Goal: Communication & Community: Answer question/provide support

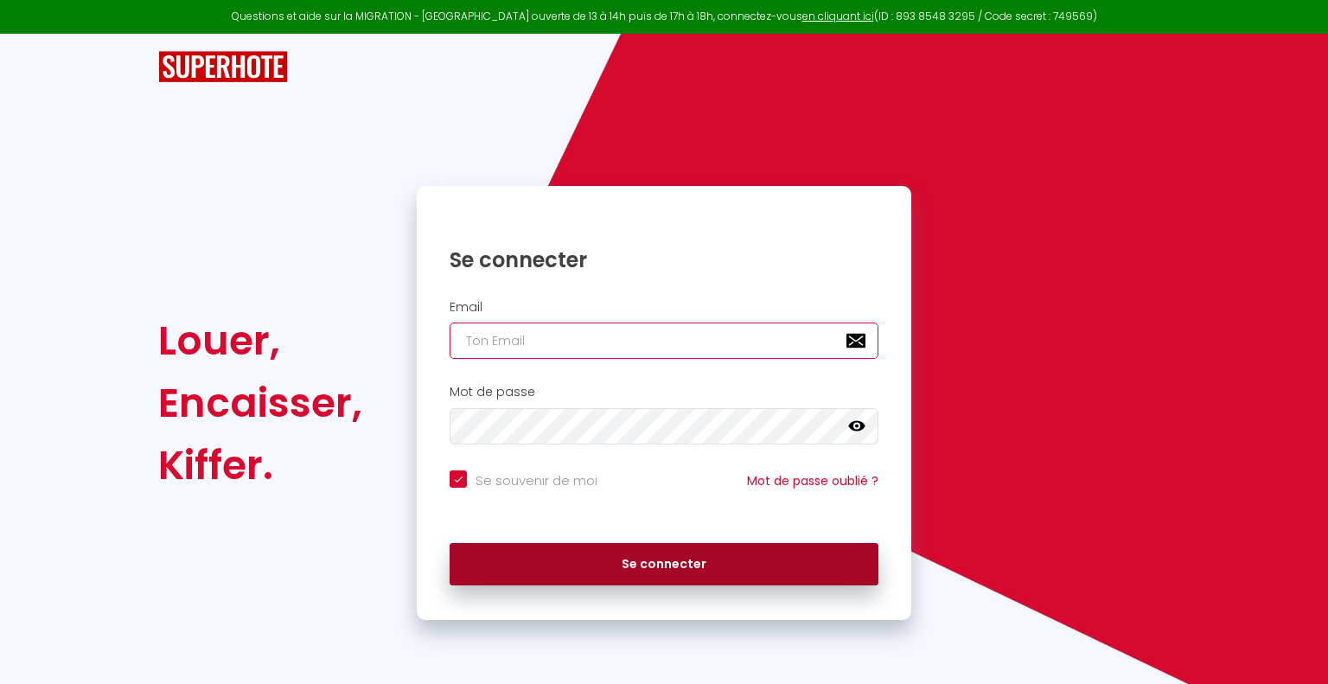
type input "[EMAIL_ADDRESS][DOMAIN_NAME]"
click at [607, 563] on button "Se connecter" at bounding box center [664, 564] width 429 height 43
checkbox input "true"
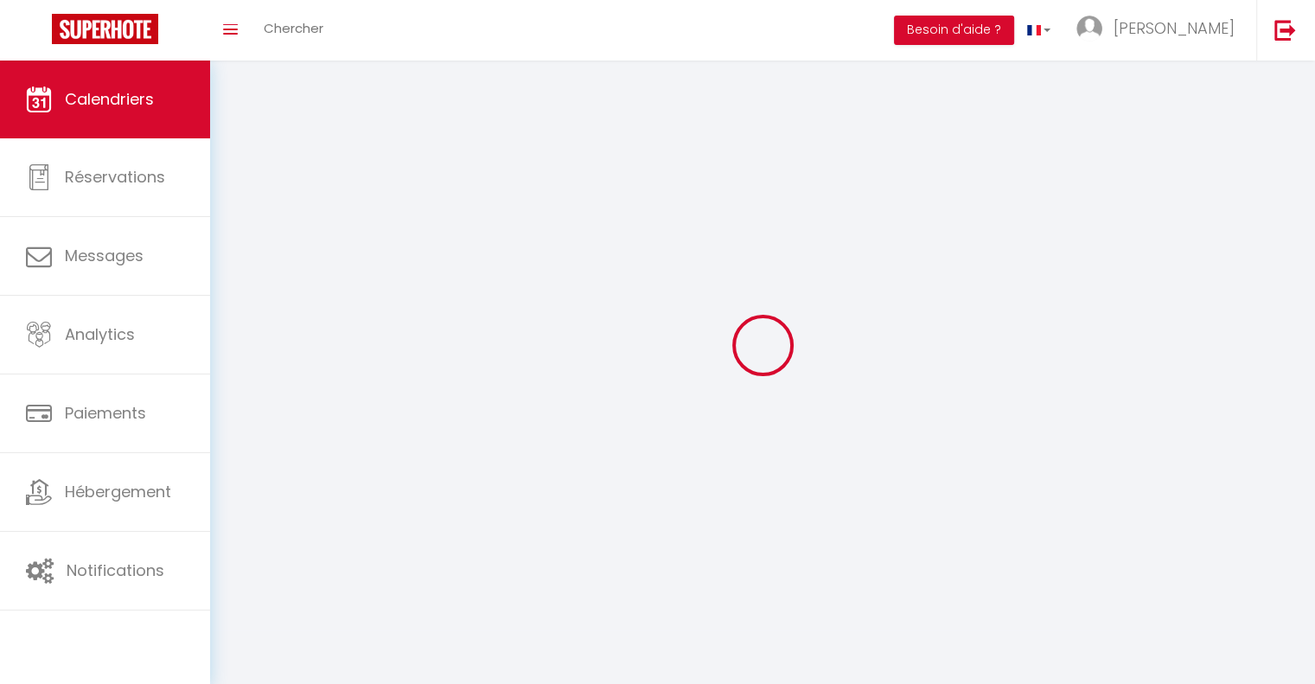
scroll to position [93, 0]
select select
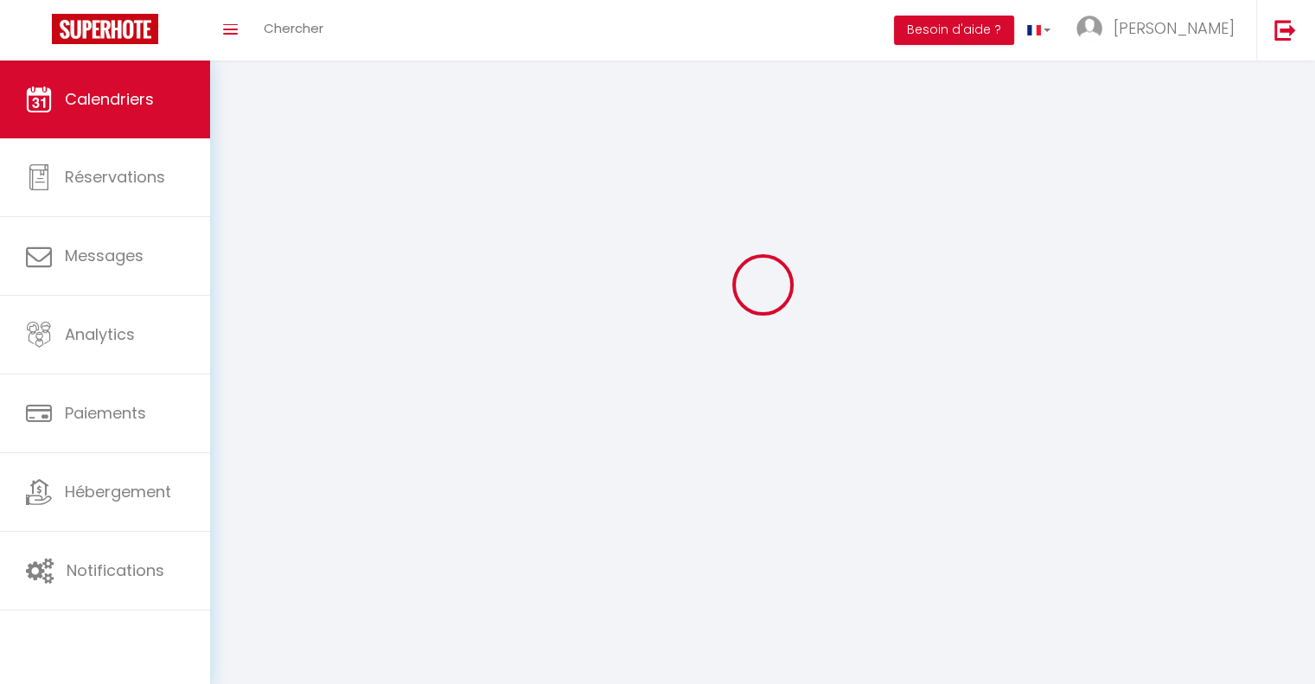
select select
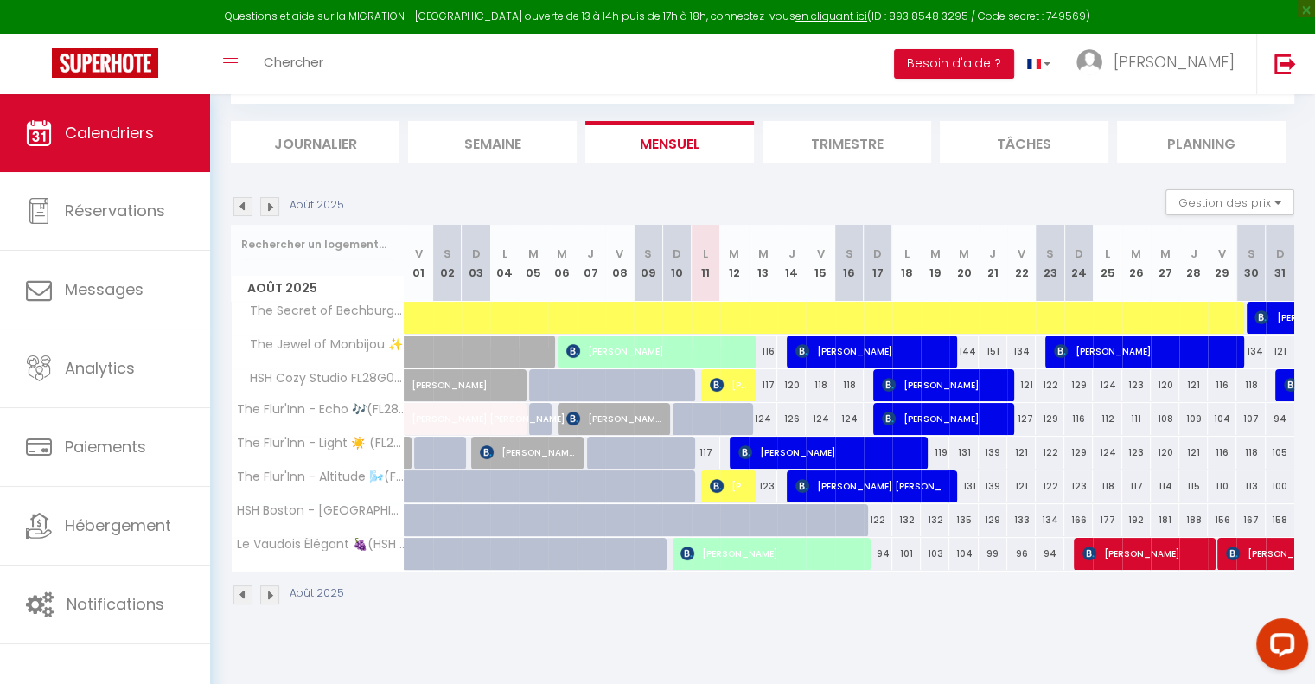
scroll to position [0, 0]
click at [731, 383] on span "[PERSON_NAME]" at bounding box center [729, 384] width 38 height 33
select select "OK"
select select "KO"
select select "0"
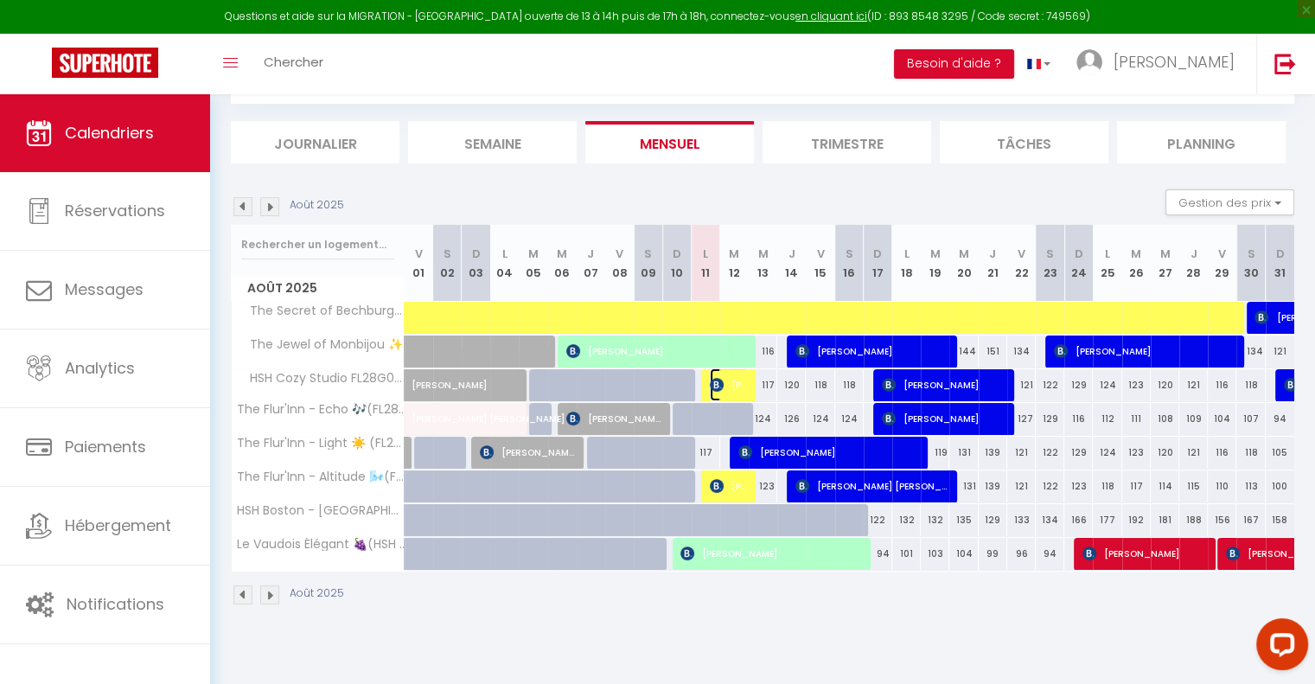
select select "0"
select select "1"
select select
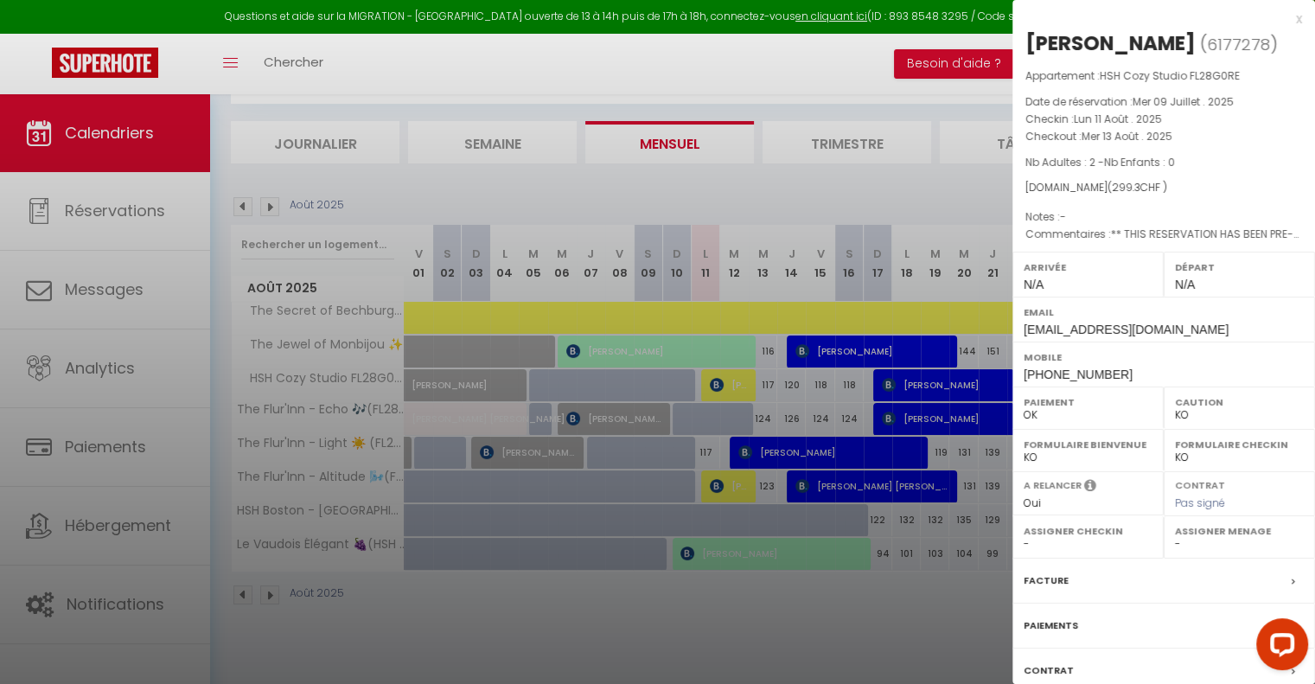
click at [726, 483] on div at bounding box center [657, 342] width 1315 height 684
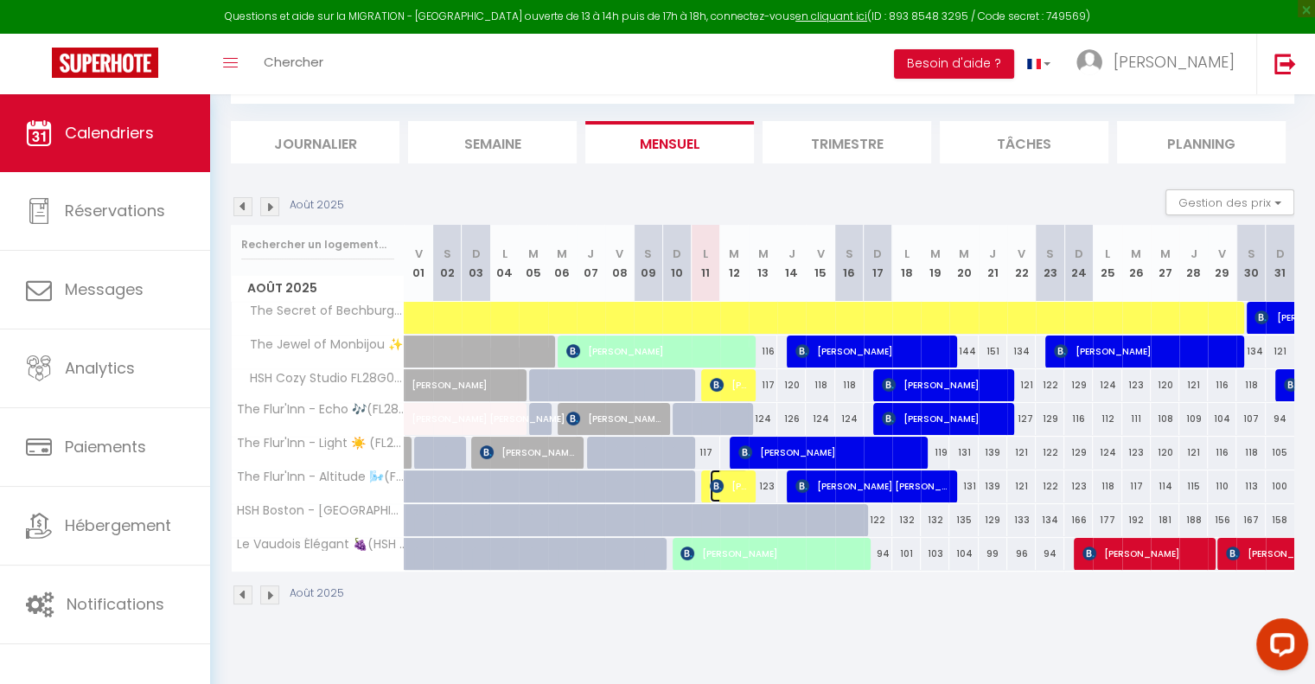
click at [726, 483] on span "[PERSON_NAME]" at bounding box center [729, 486] width 38 height 33
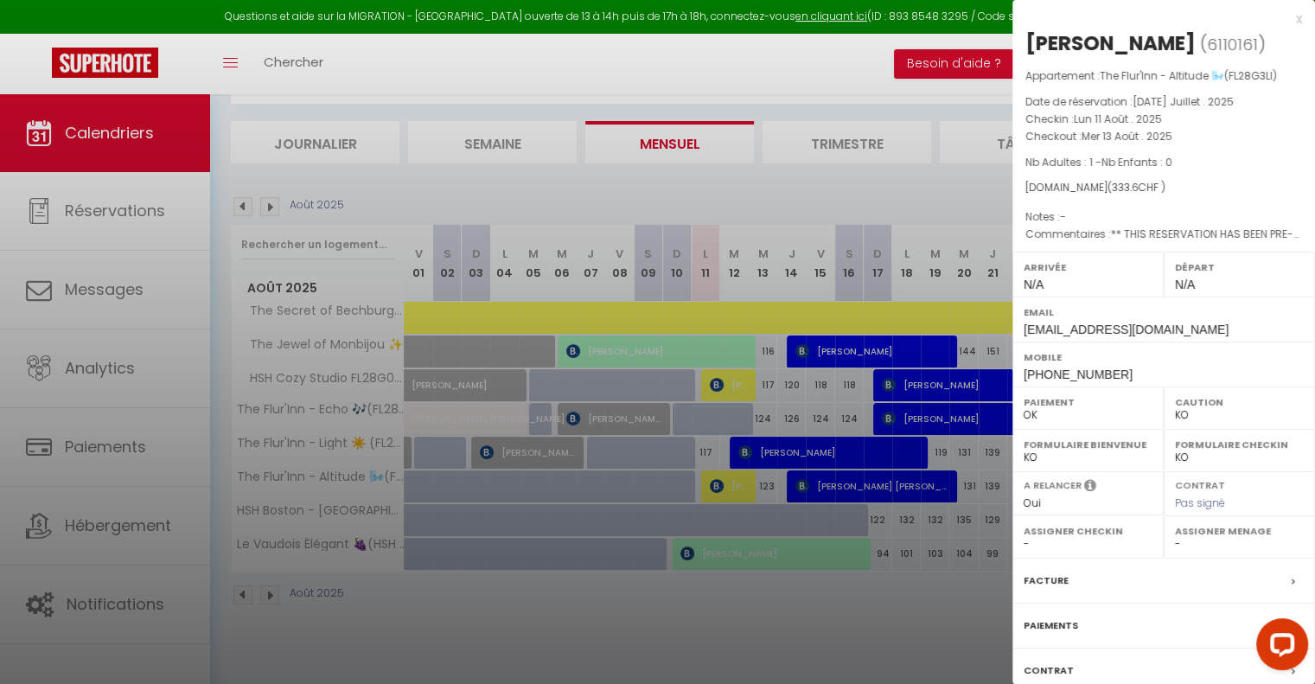
click at [102, 453] on div at bounding box center [657, 342] width 1315 height 684
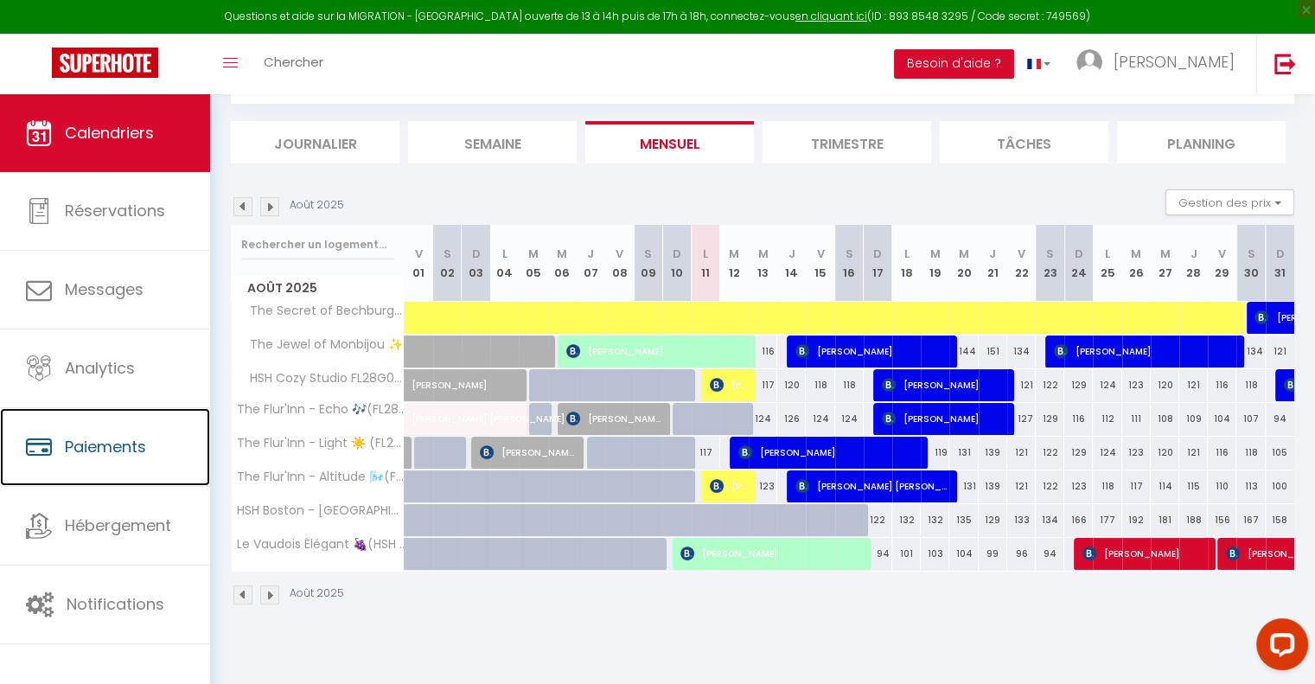
click at [102, 453] on span "Paiements" at bounding box center [105, 447] width 81 height 22
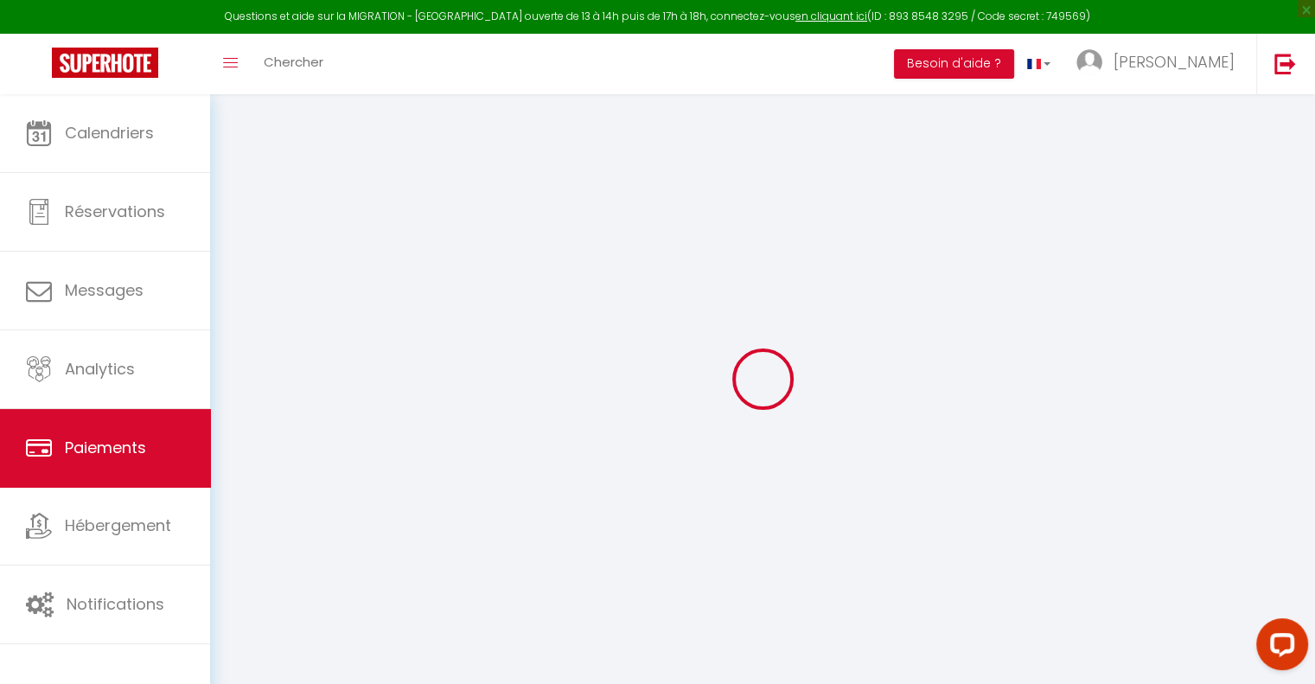
select select "2"
select select "0"
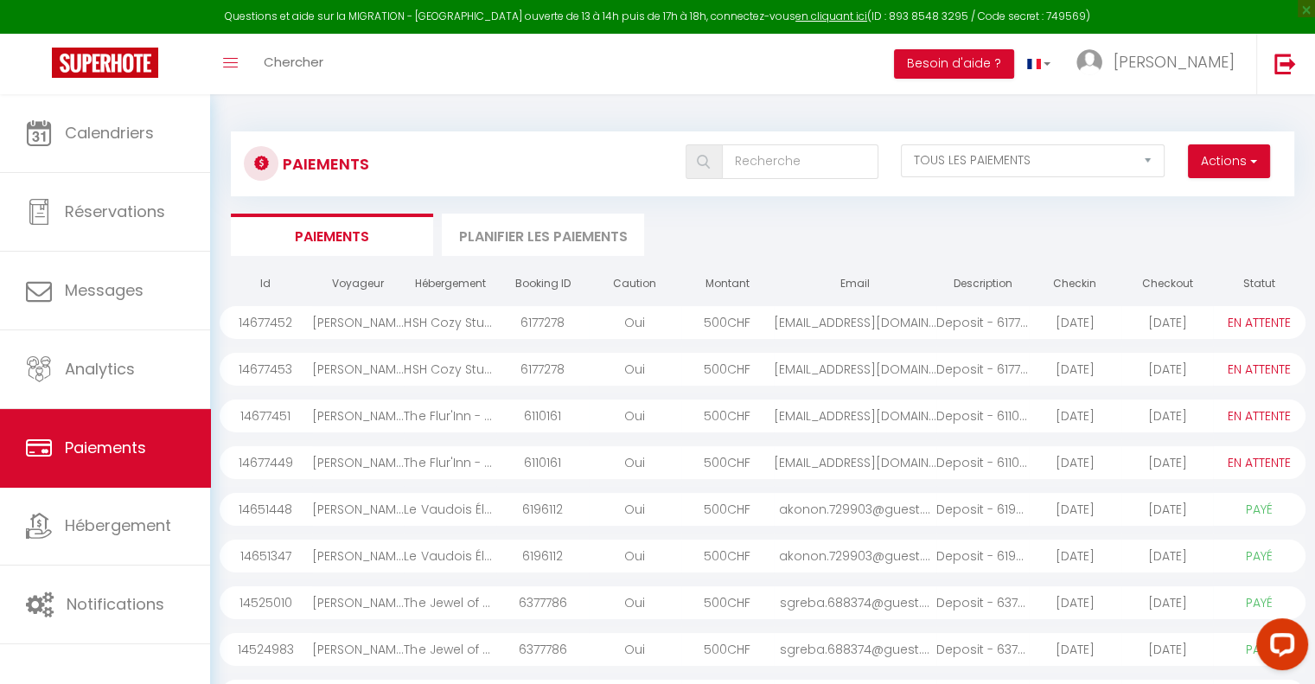
click at [716, 414] on div "500 CHF" at bounding box center [727, 415] width 93 height 33
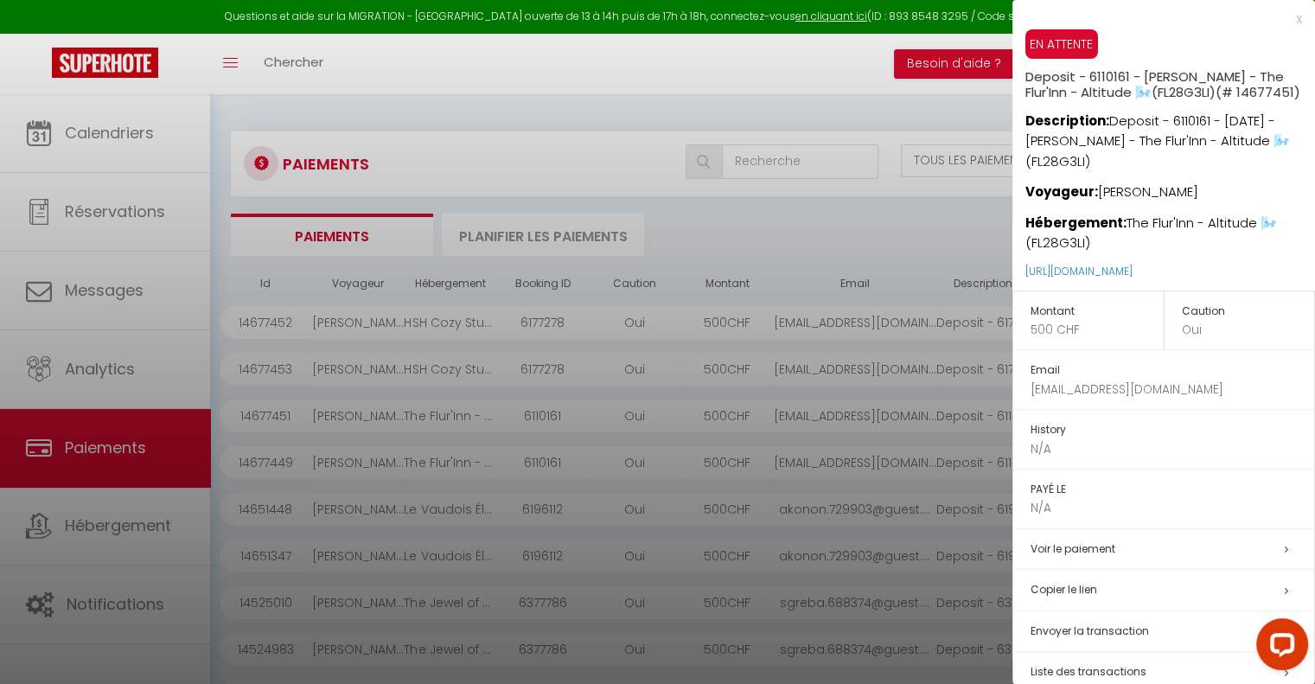
click at [718, 458] on div at bounding box center [657, 342] width 1315 height 684
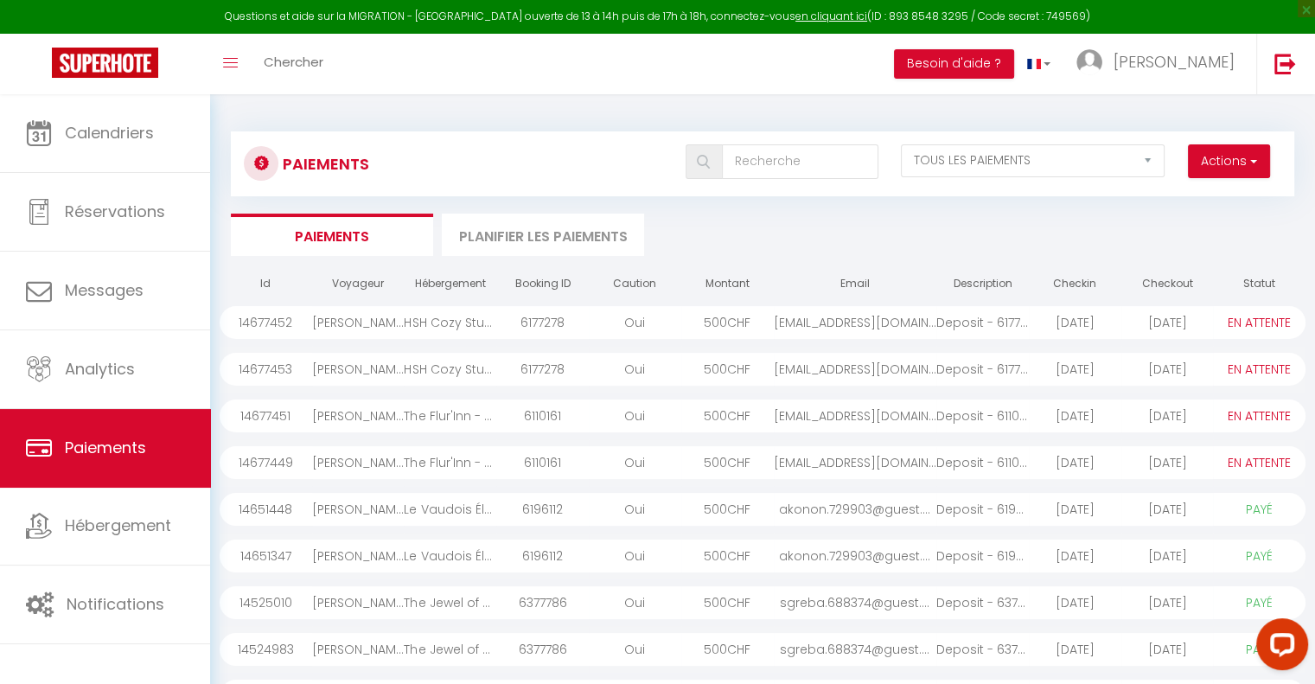
click at [718, 458] on body "Questions et aide sur la MIGRATION - Salle Zoom ouverte de 13 à 14h puis de 17h…" at bounding box center [657, 480] width 1315 height 773
drag, startPoint x: 718, startPoint y: 458, endPoint x: 707, endPoint y: 468, distance: 14.1
click at [707, 468] on div "500 CHF" at bounding box center [727, 462] width 93 height 33
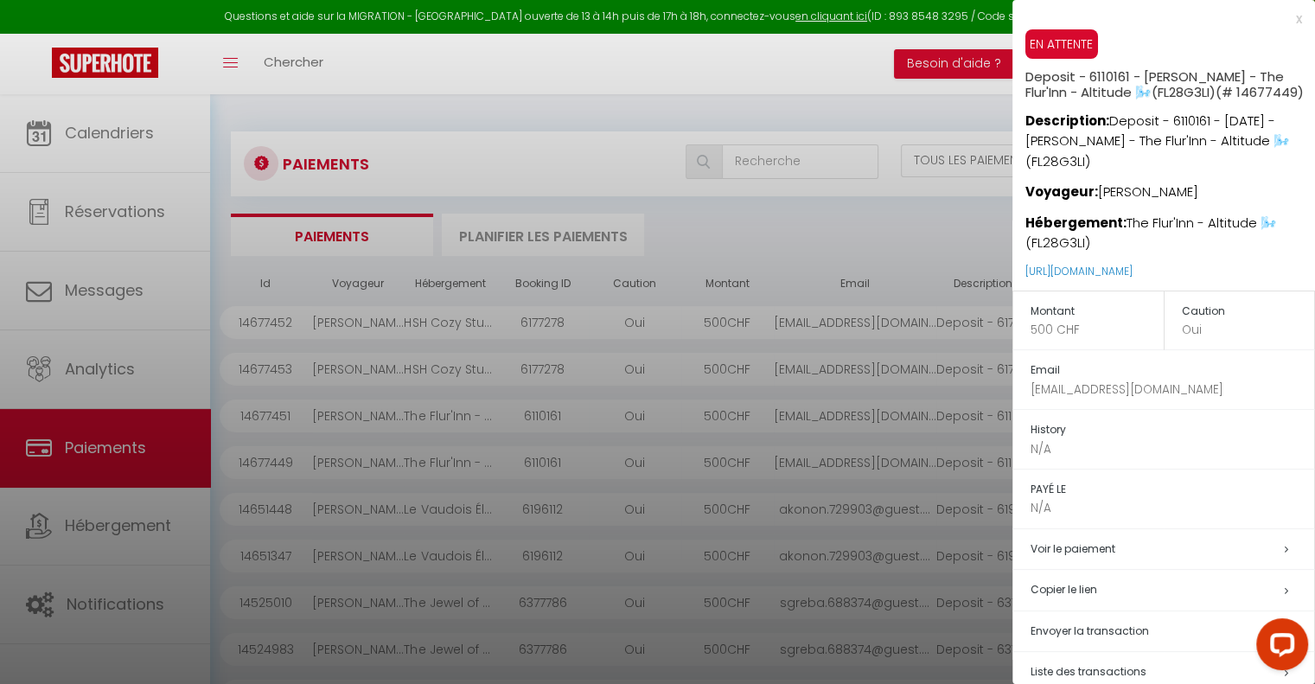
click at [693, 362] on div at bounding box center [657, 342] width 1315 height 684
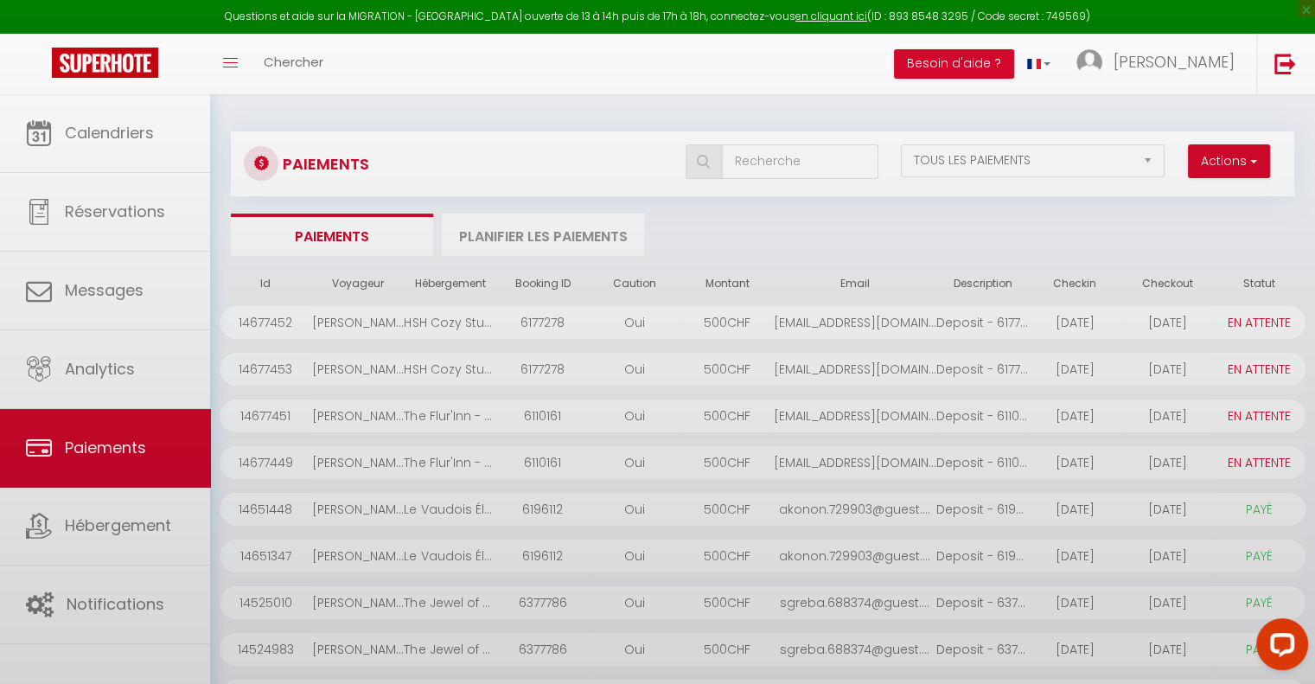
click at [693, 362] on body "Questions et aide sur la MIGRATION - Salle Zoom ouverte de 13 à 14h puis de 17h…" at bounding box center [657, 480] width 1315 height 773
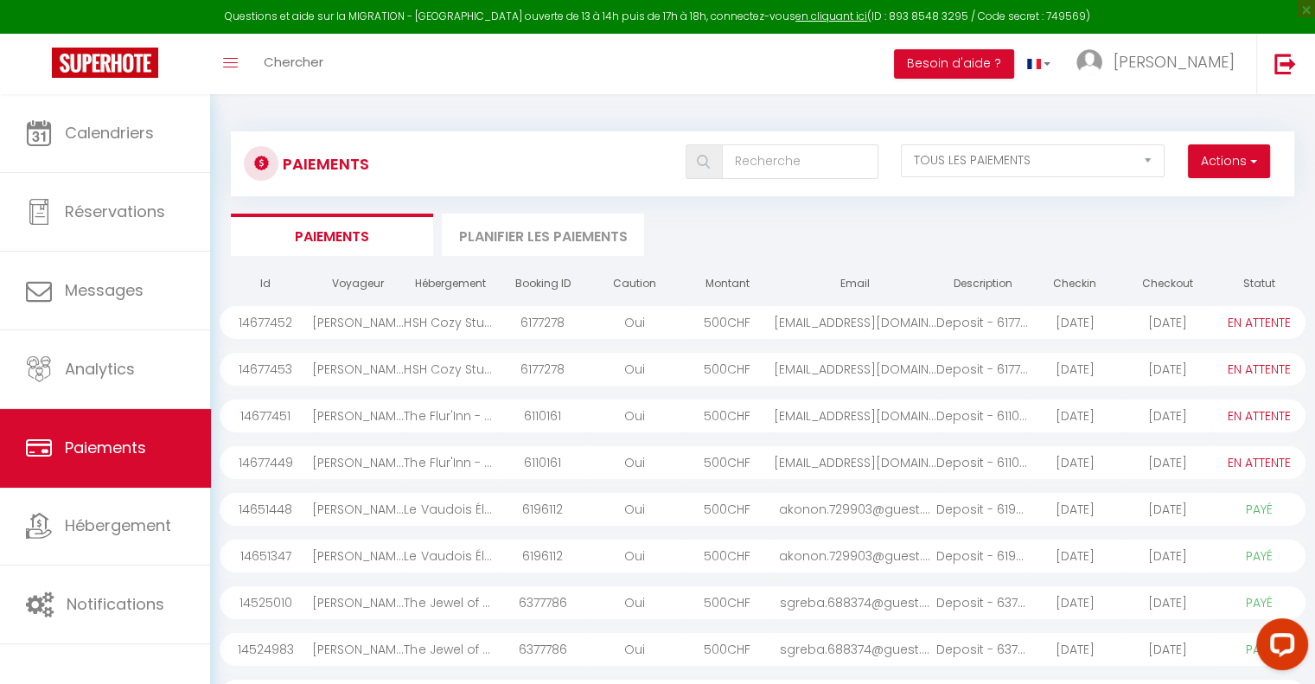
click at [714, 369] on div "500 CHF" at bounding box center [727, 369] width 93 height 33
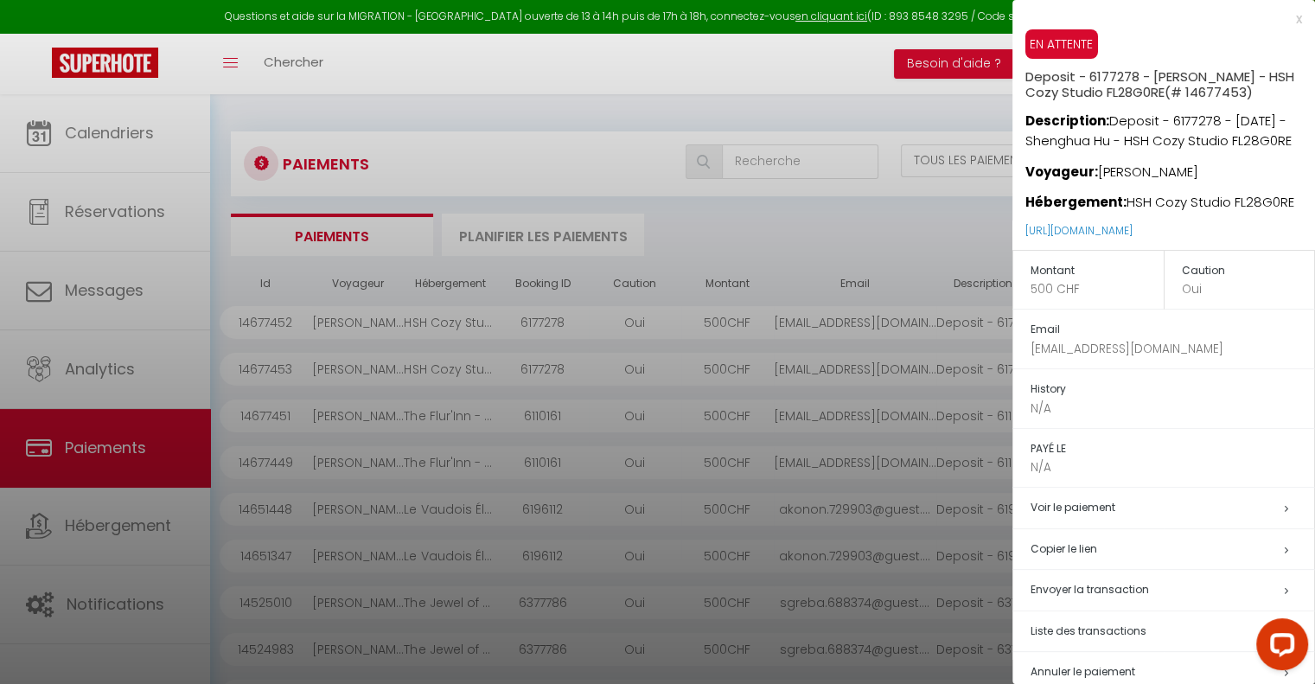
click at [711, 317] on div at bounding box center [657, 342] width 1315 height 684
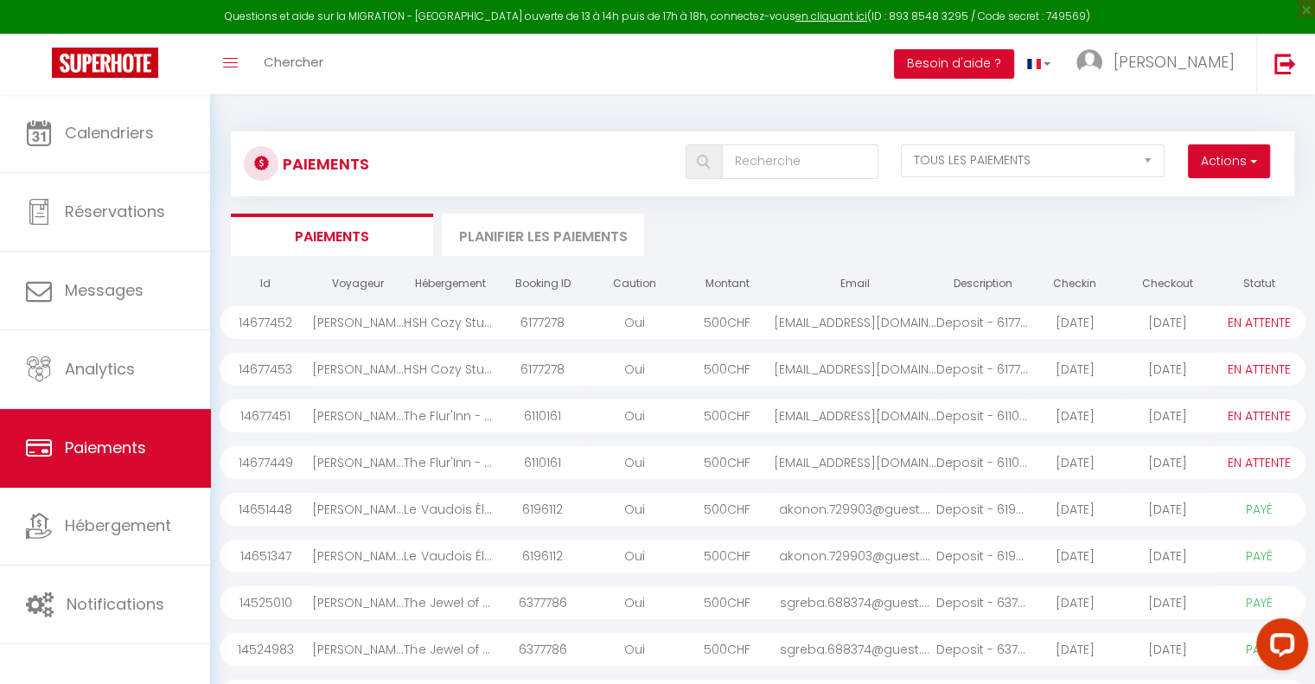
click at [711, 317] on body "Questions et aide sur la MIGRATION - Salle Zoom ouverte de 13 à 14h puis de 17h…" at bounding box center [657, 480] width 1315 height 773
click at [711, 317] on div "500 CHF" at bounding box center [727, 322] width 93 height 33
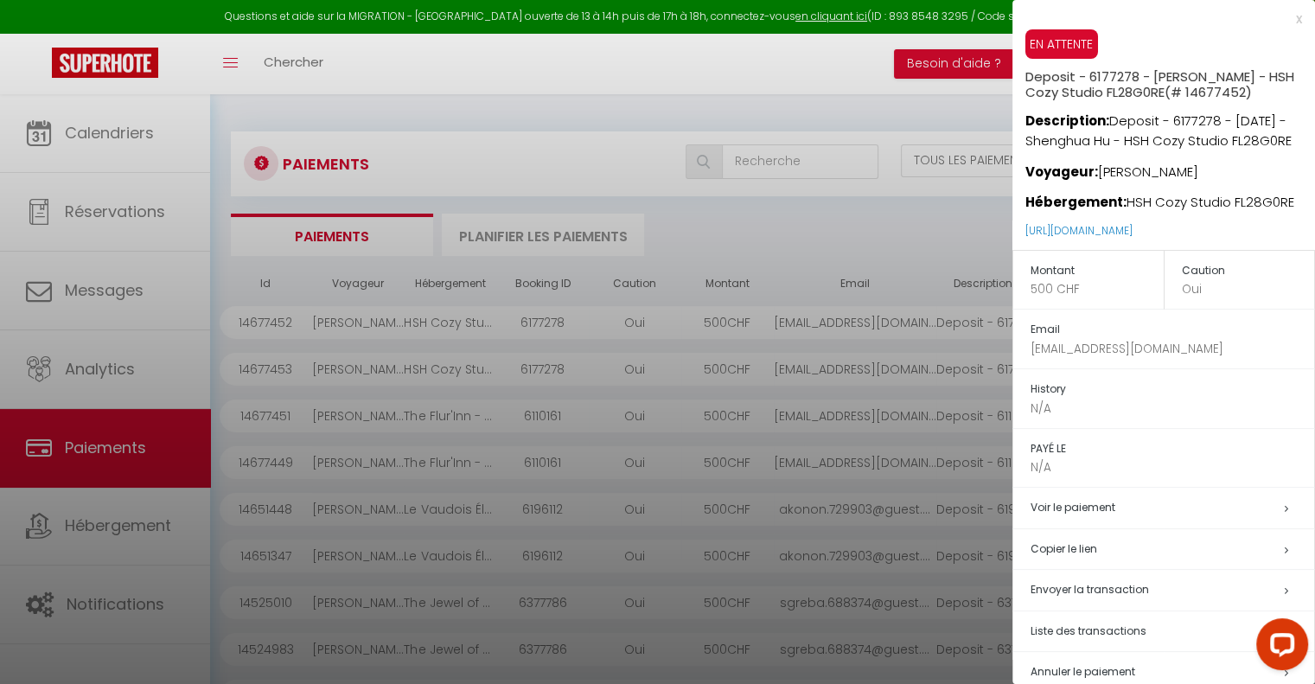
click at [757, 236] on div at bounding box center [657, 342] width 1315 height 684
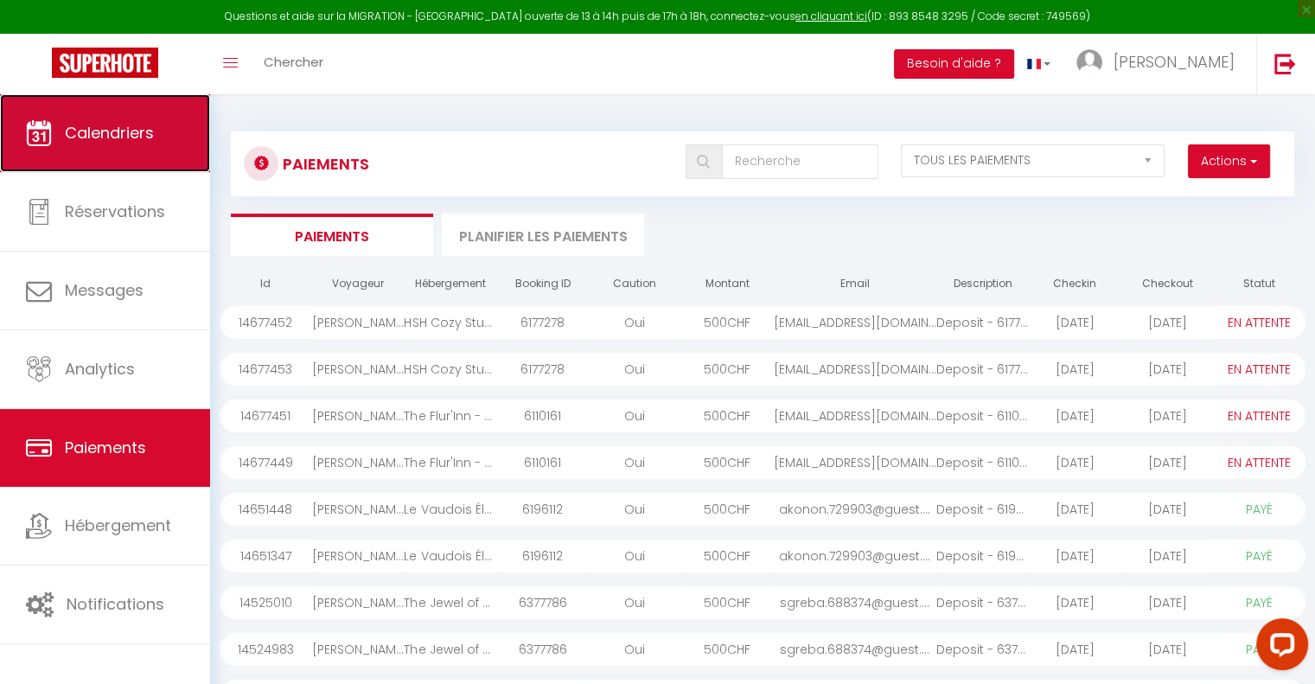
click at [105, 141] on span "Calendriers" at bounding box center [109, 133] width 89 height 22
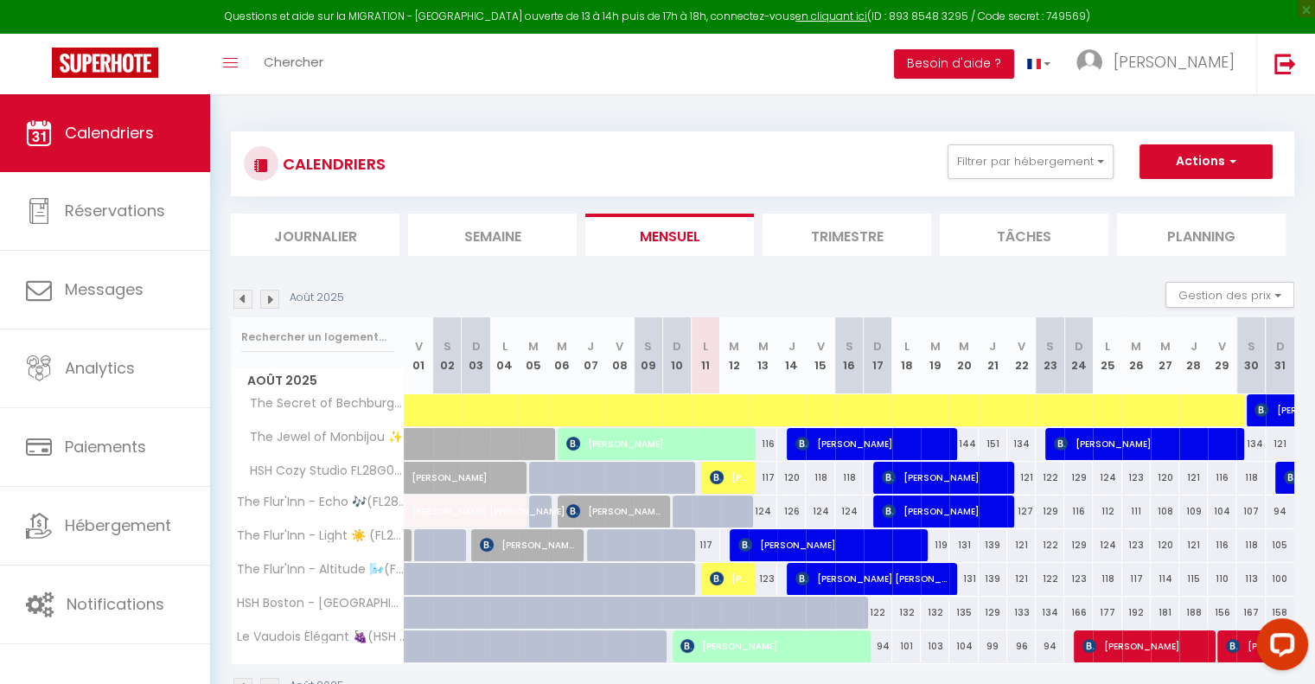
scroll to position [94, 0]
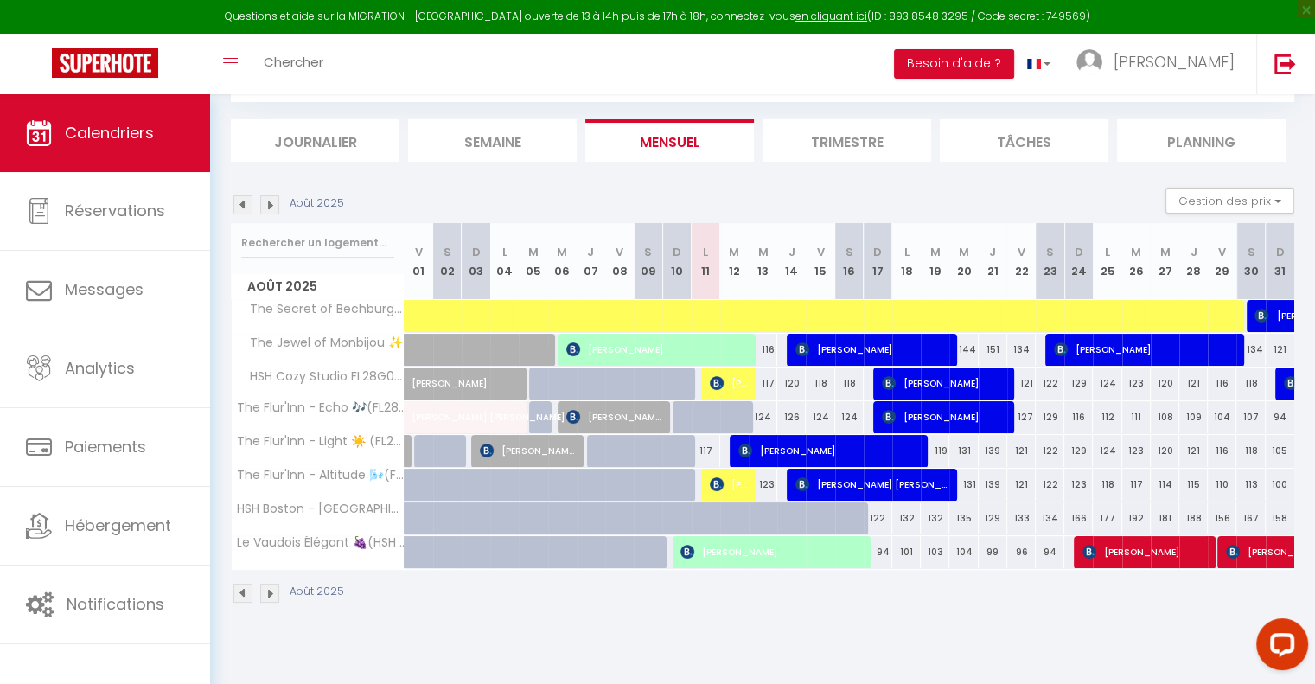
click at [270, 207] on img at bounding box center [269, 204] width 19 height 19
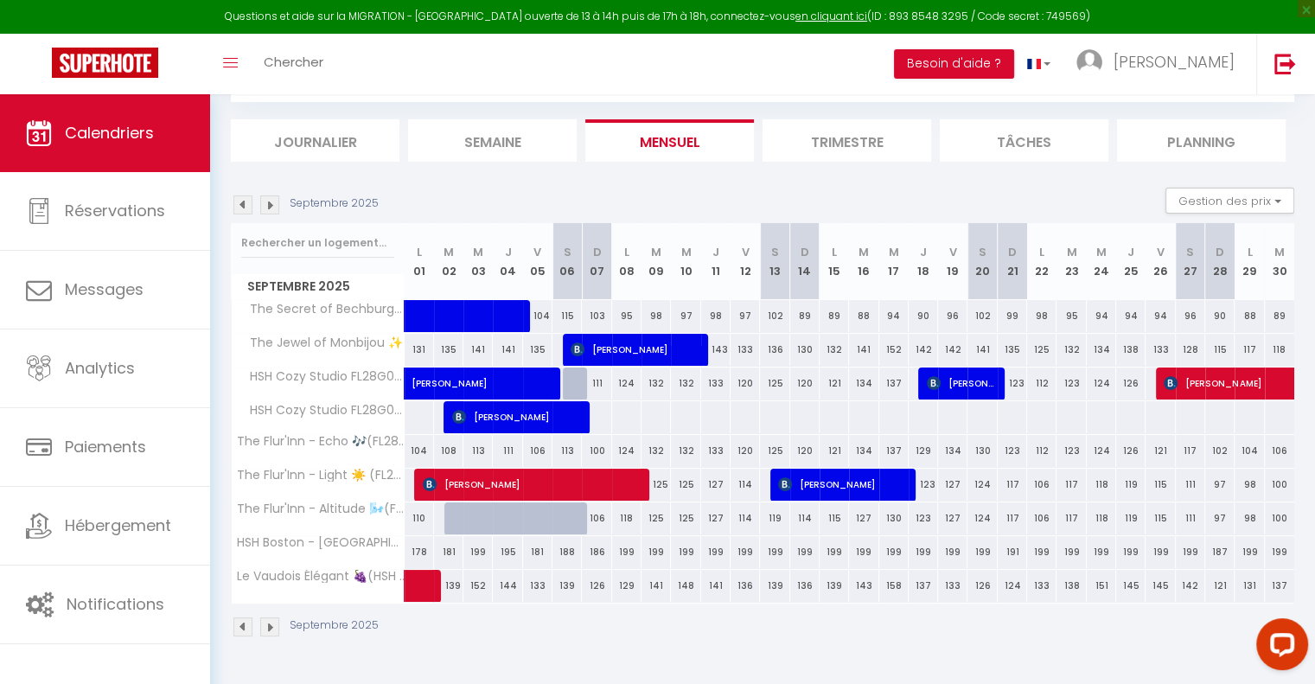
click at [452, 452] on div "108" at bounding box center [448, 451] width 29 height 32
type input "108"
type input "Mar 02 Septembre 2025"
type input "Mer 03 Septembre 2025"
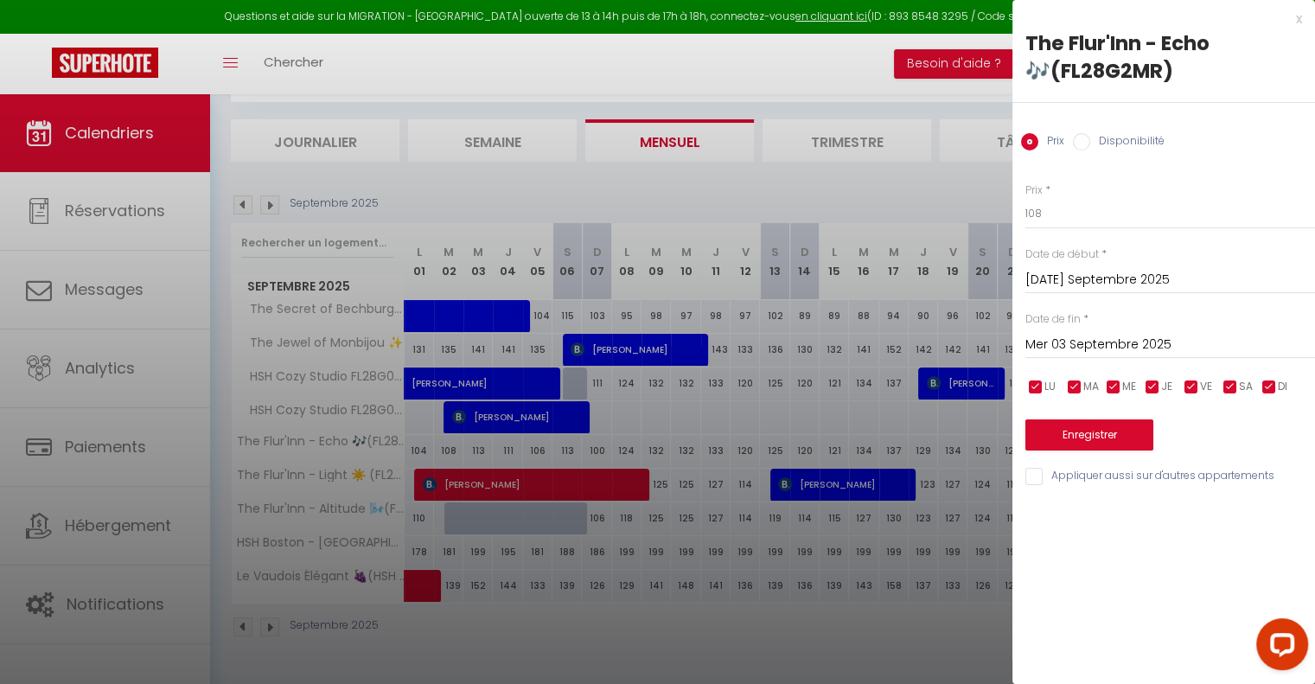
click at [1300, 16] on div "x" at bounding box center [1158, 19] width 290 height 21
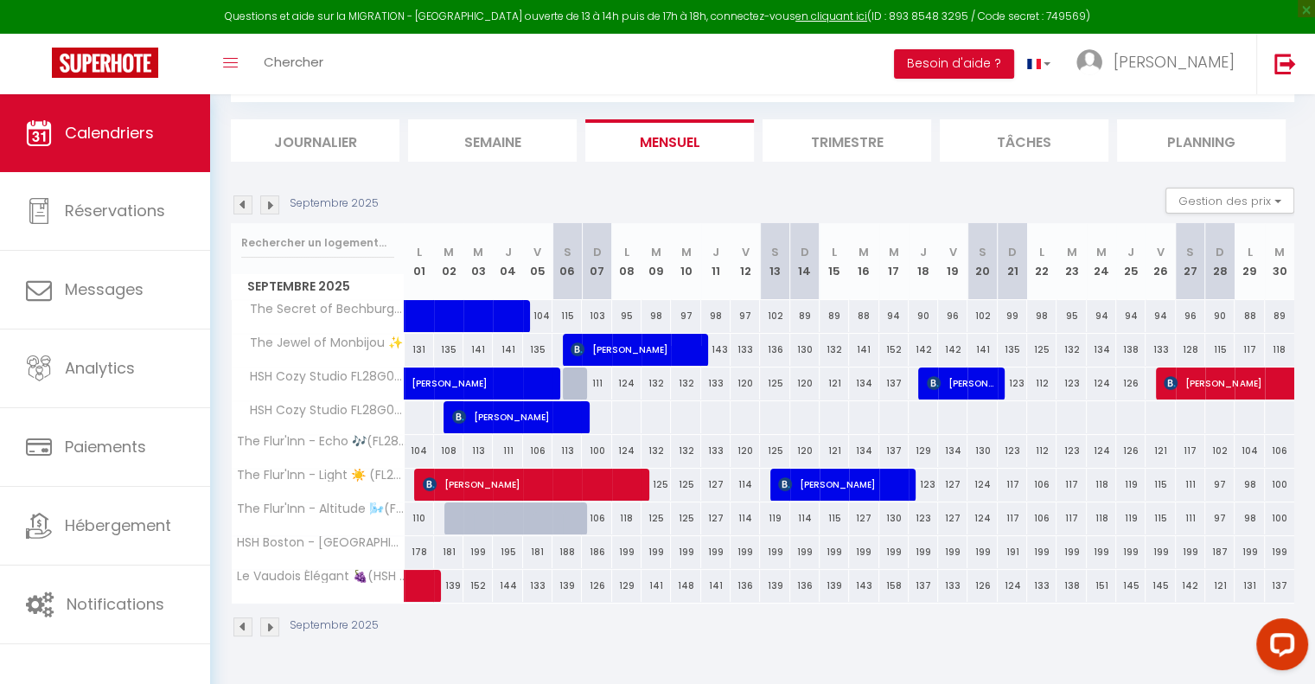
click at [797, 197] on div "Septembre 2025 Gestion des prix Nb Nuits minimum Règles Disponibilité" at bounding box center [763, 205] width 1064 height 35
click at [268, 204] on img at bounding box center [269, 204] width 19 height 19
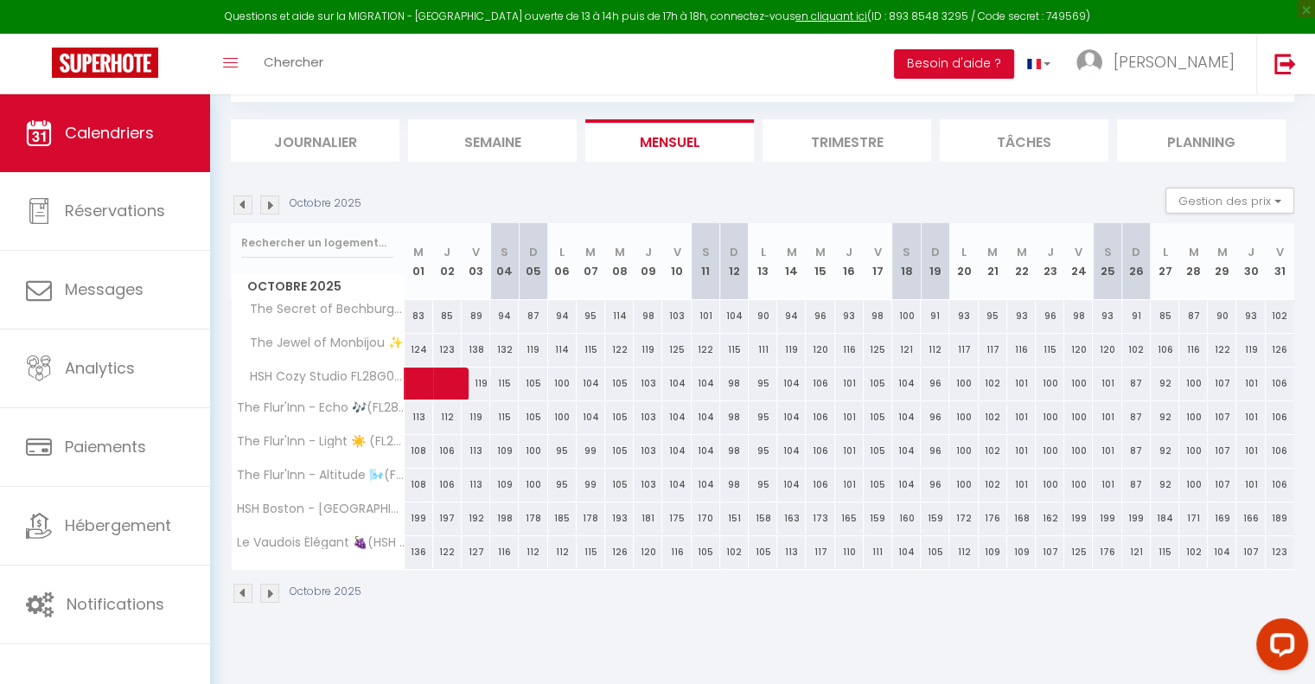
click at [268, 204] on img at bounding box center [269, 204] width 19 height 19
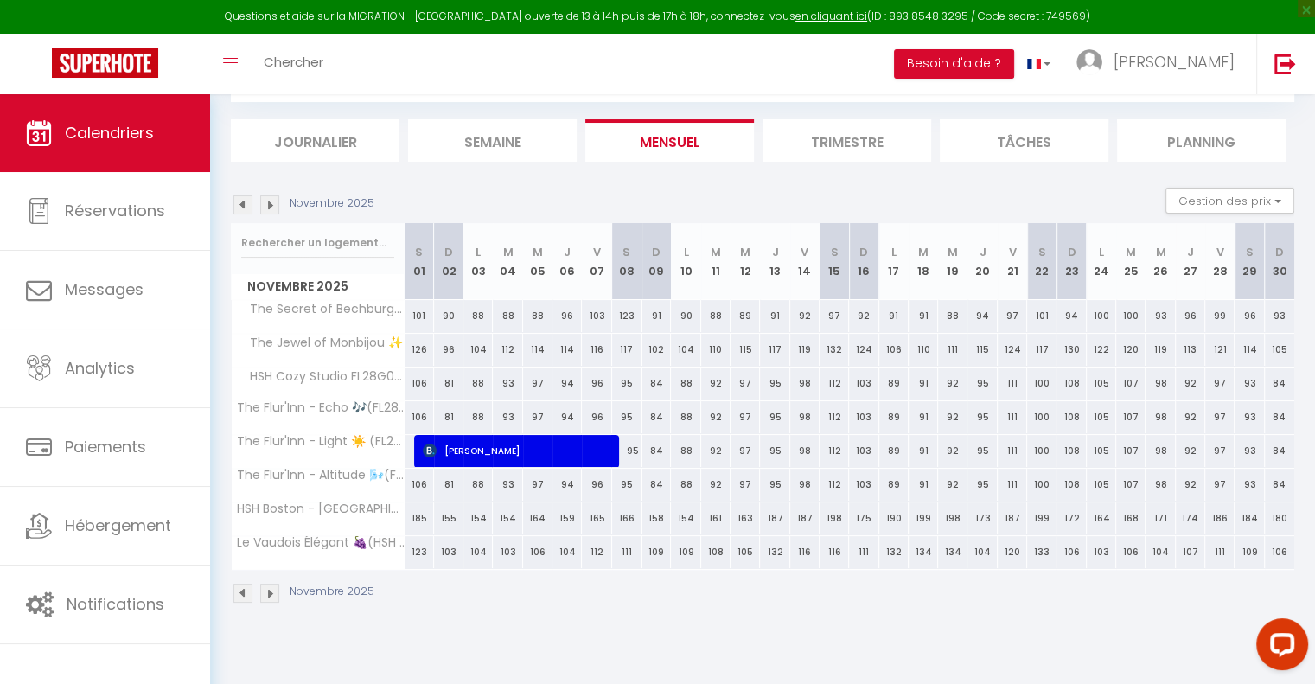
click at [268, 204] on img at bounding box center [269, 204] width 19 height 19
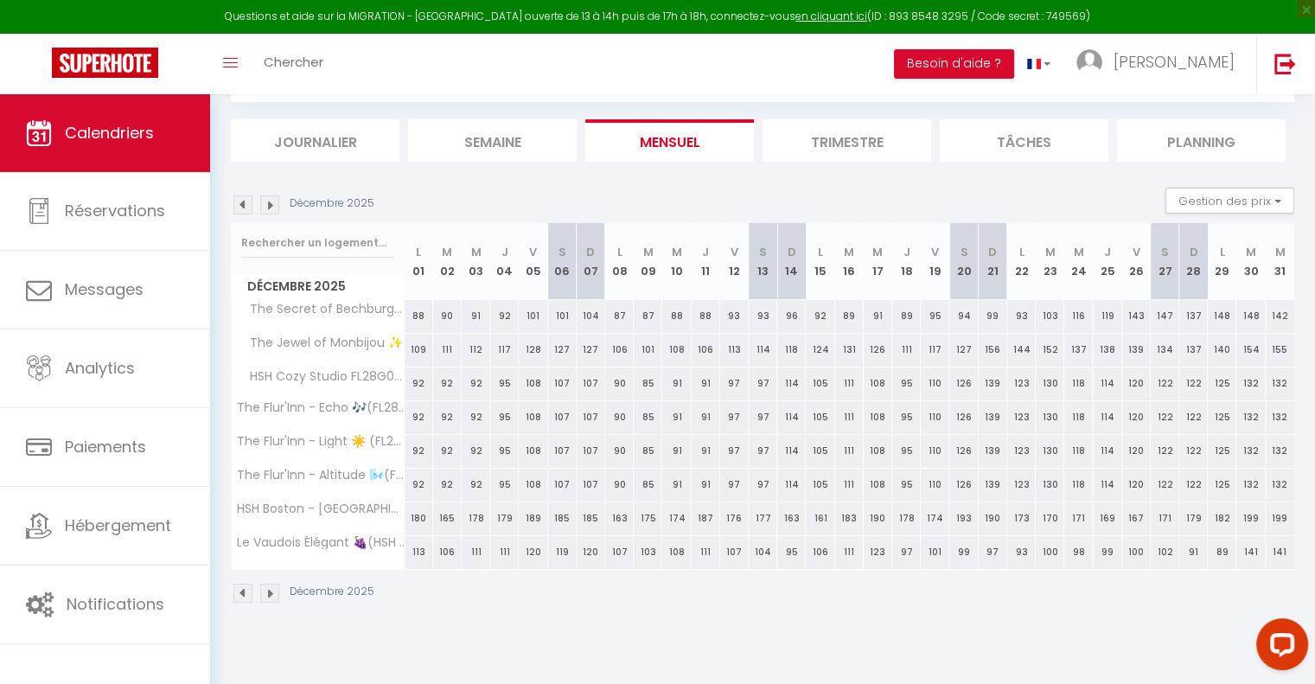
click at [268, 203] on img at bounding box center [269, 204] width 19 height 19
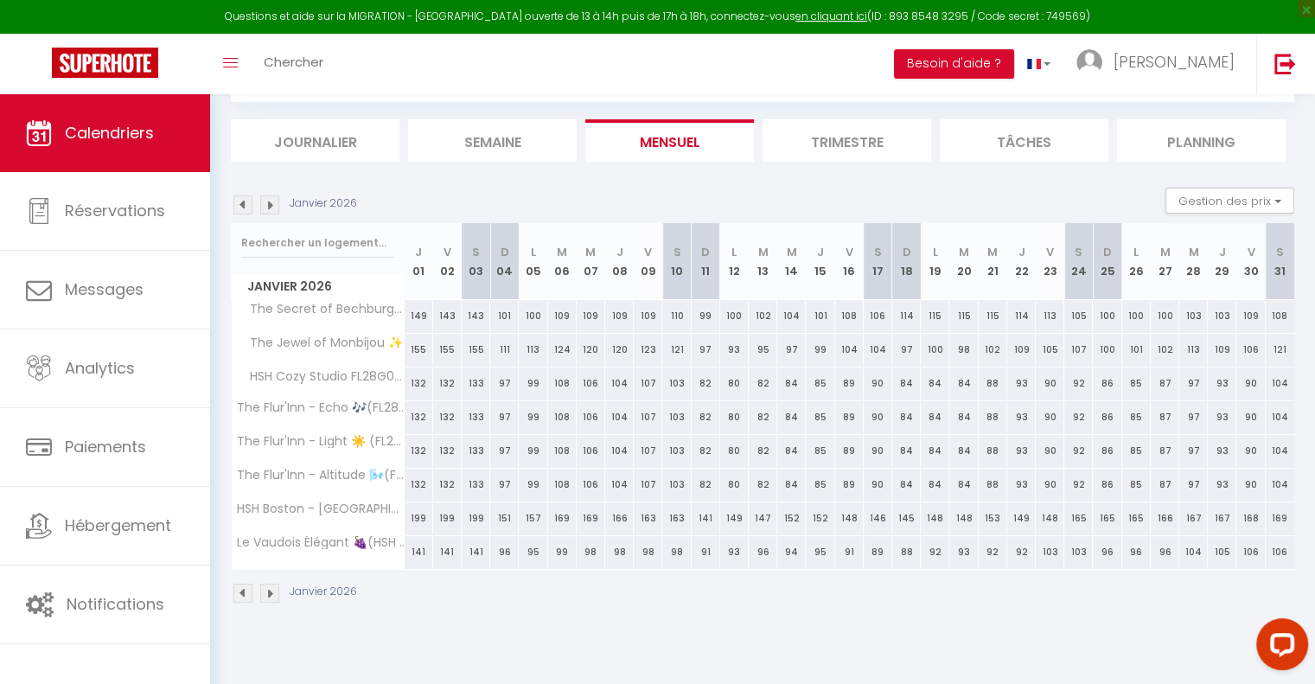
click at [268, 204] on img at bounding box center [269, 204] width 19 height 19
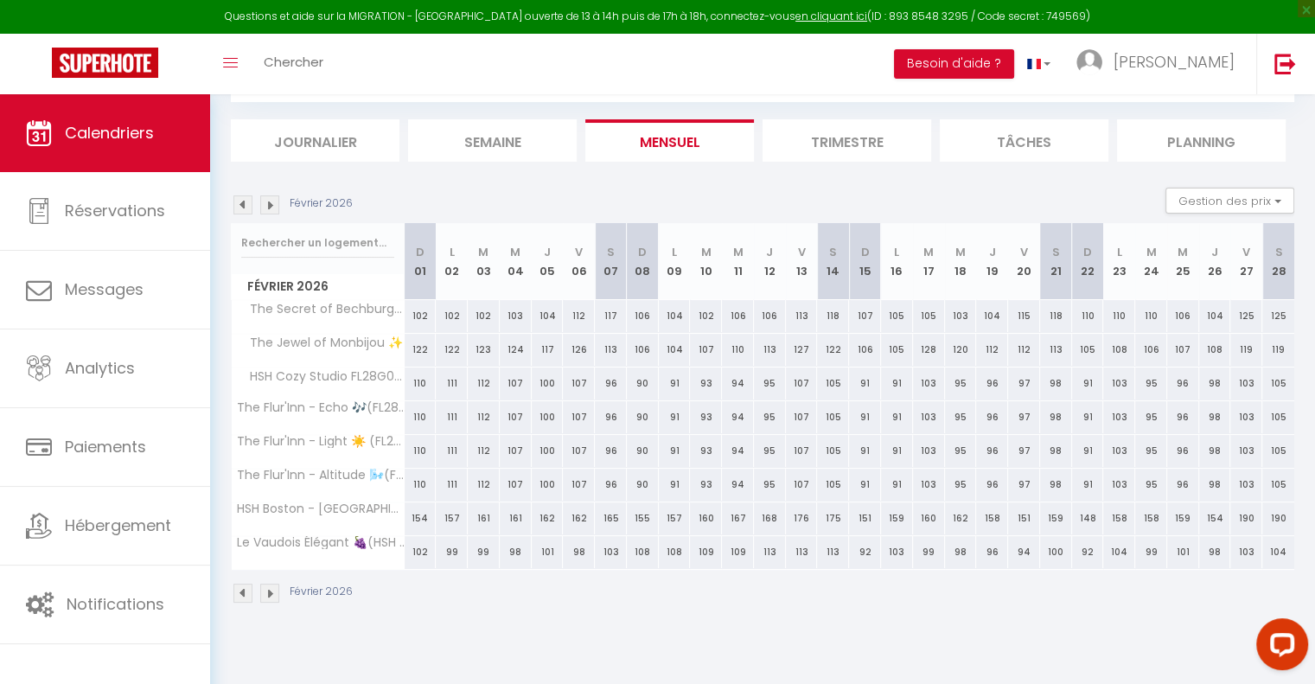
click at [231, 201] on div "Février 2026" at bounding box center [294, 204] width 127 height 19
click at [242, 208] on img at bounding box center [242, 204] width 19 height 19
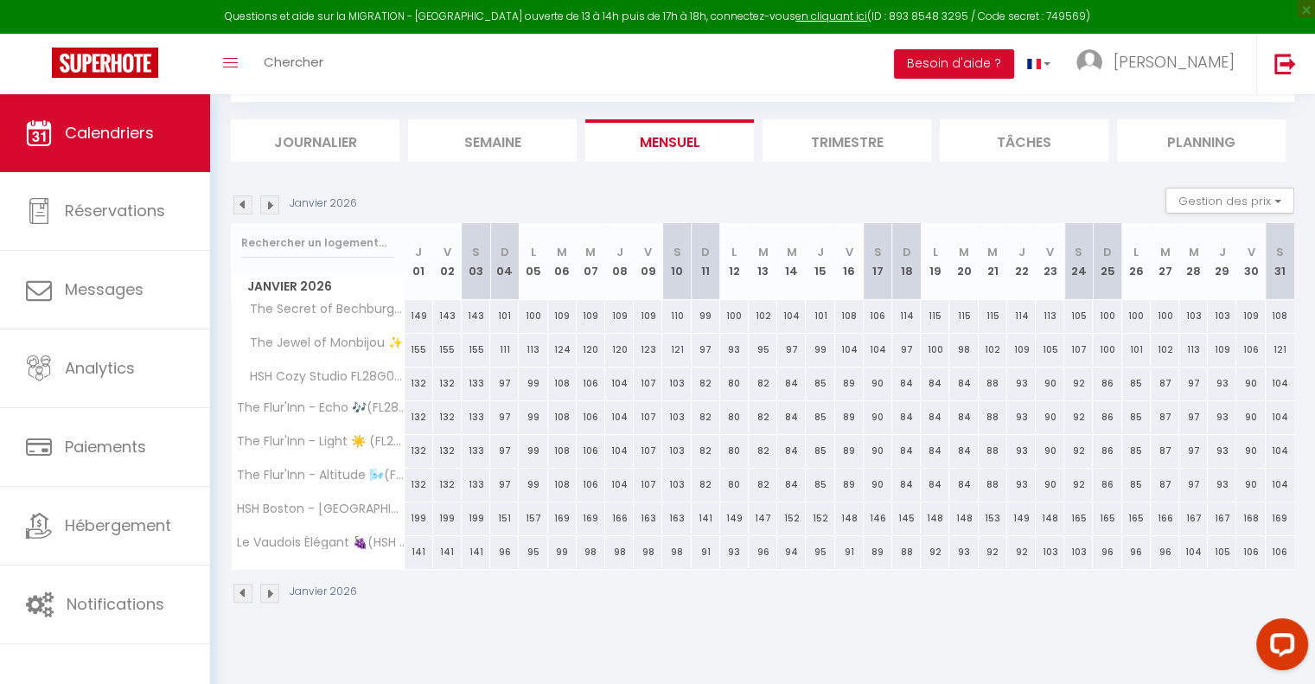
click at [242, 208] on img at bounding box center [242, 204] width 19 height 19
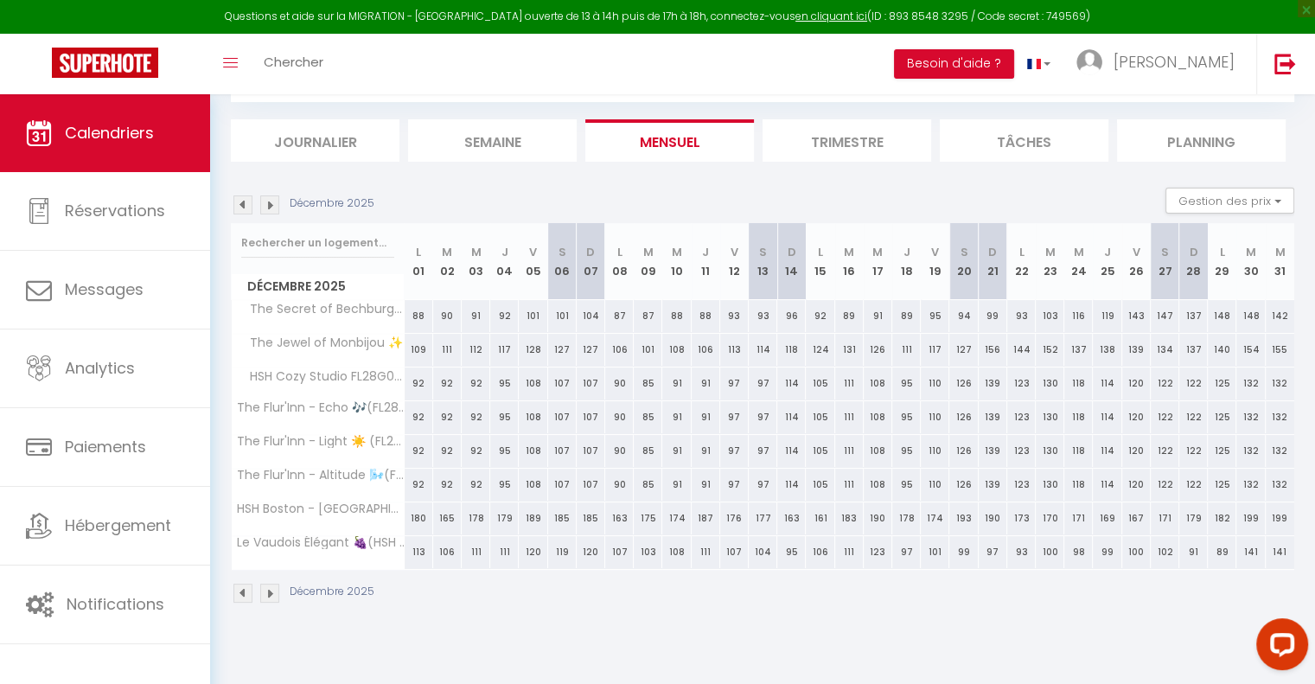
click at [242, 208] on img at bounding box center [242, 204] width 19 height 19
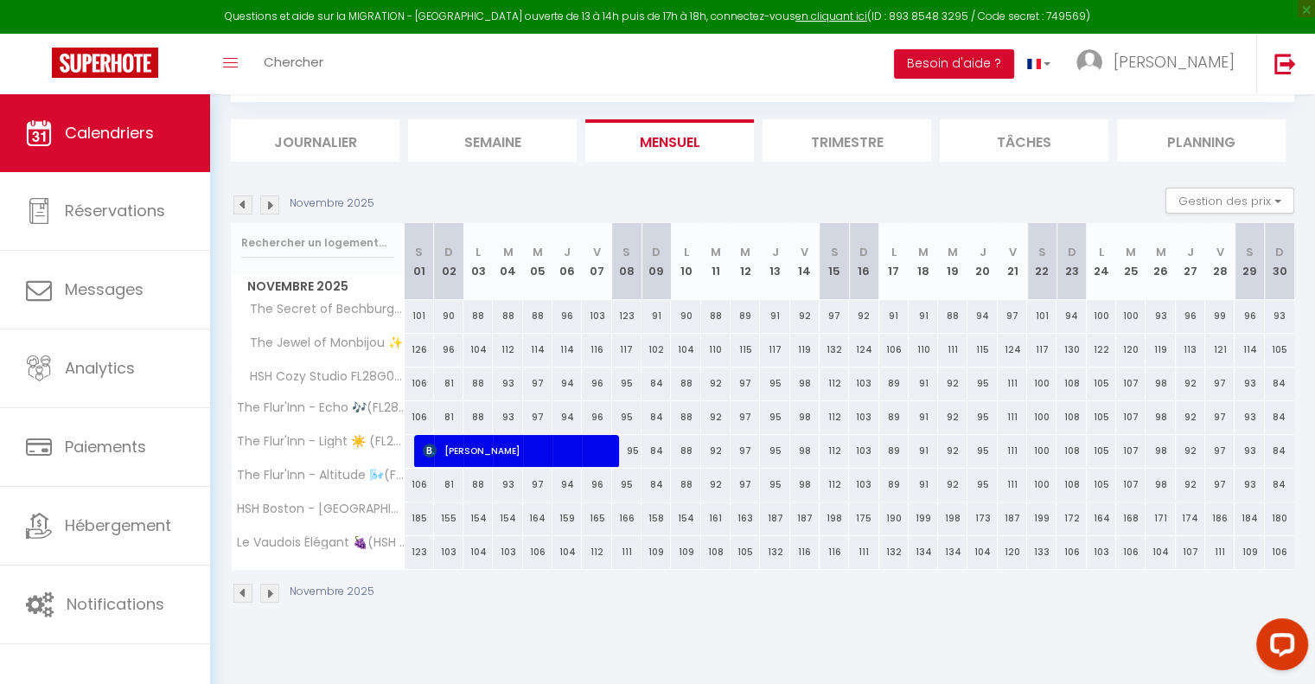
click at [242, 208] on img at bounding box center [242, 204] width 19 height 19
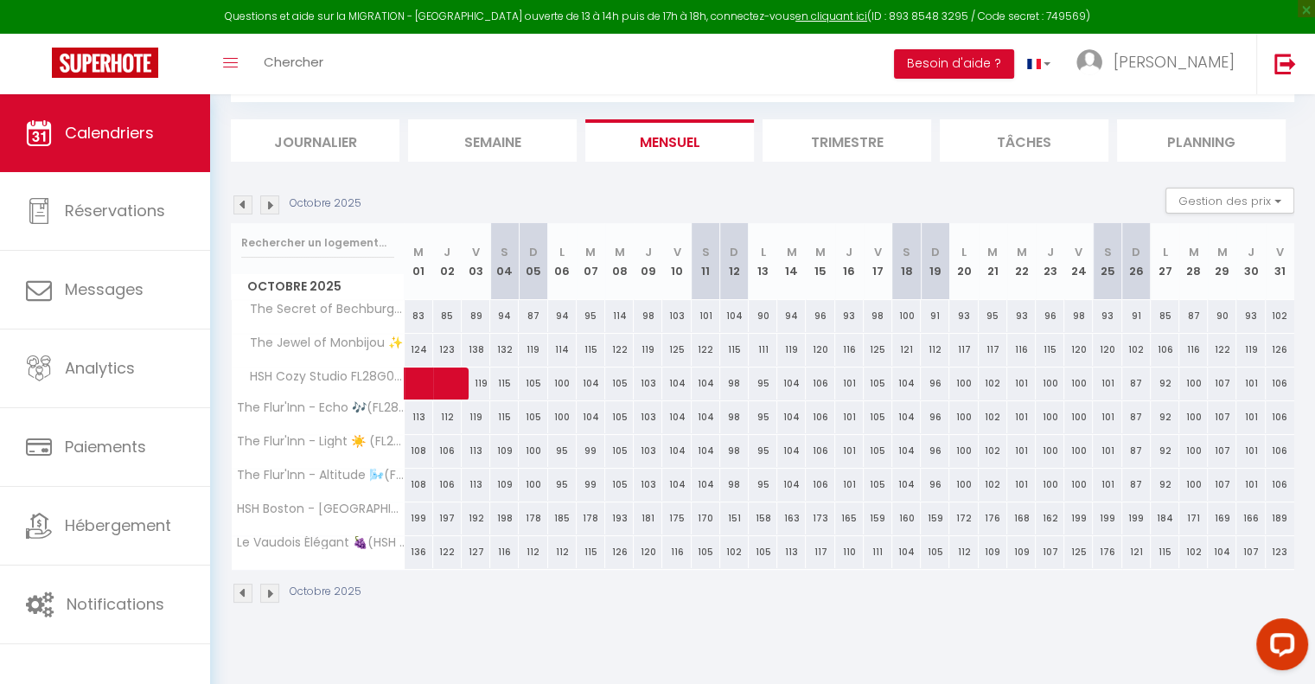
click at [242, 208] on img at bounding box center [242, 204] width 19 height 19
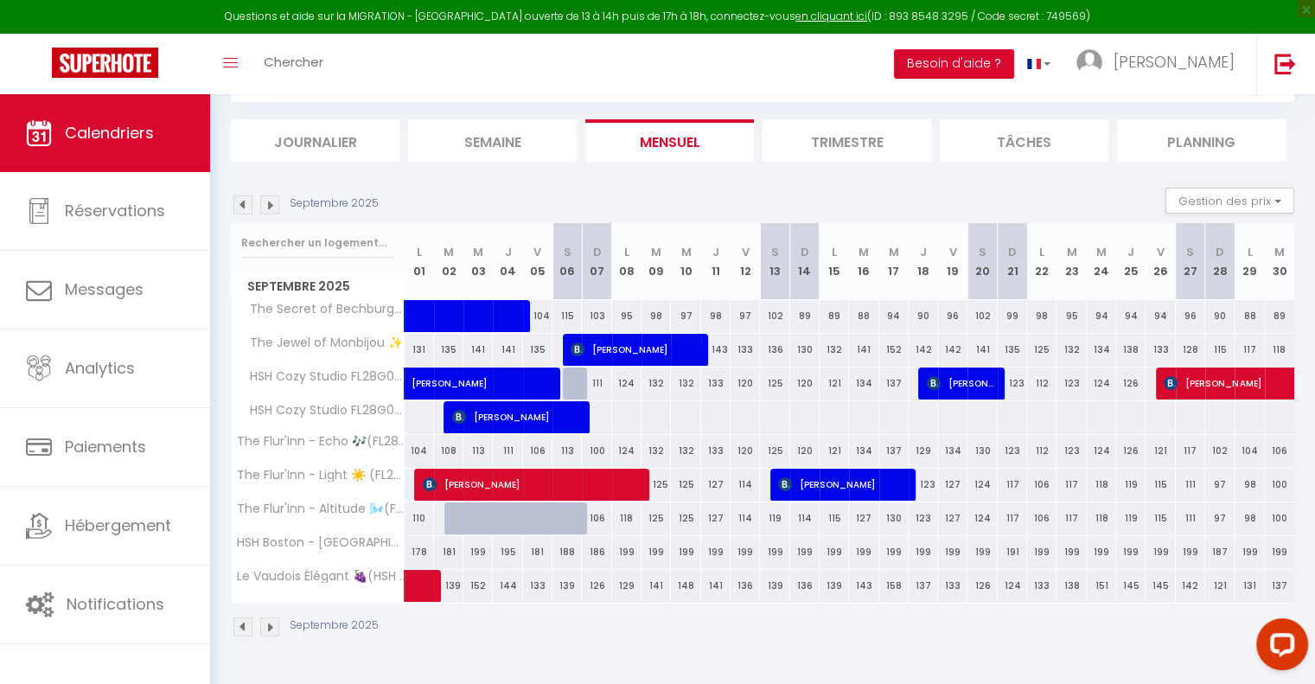
click at [242, 208] on img at bounding box center [242, 204] width 19 height 19
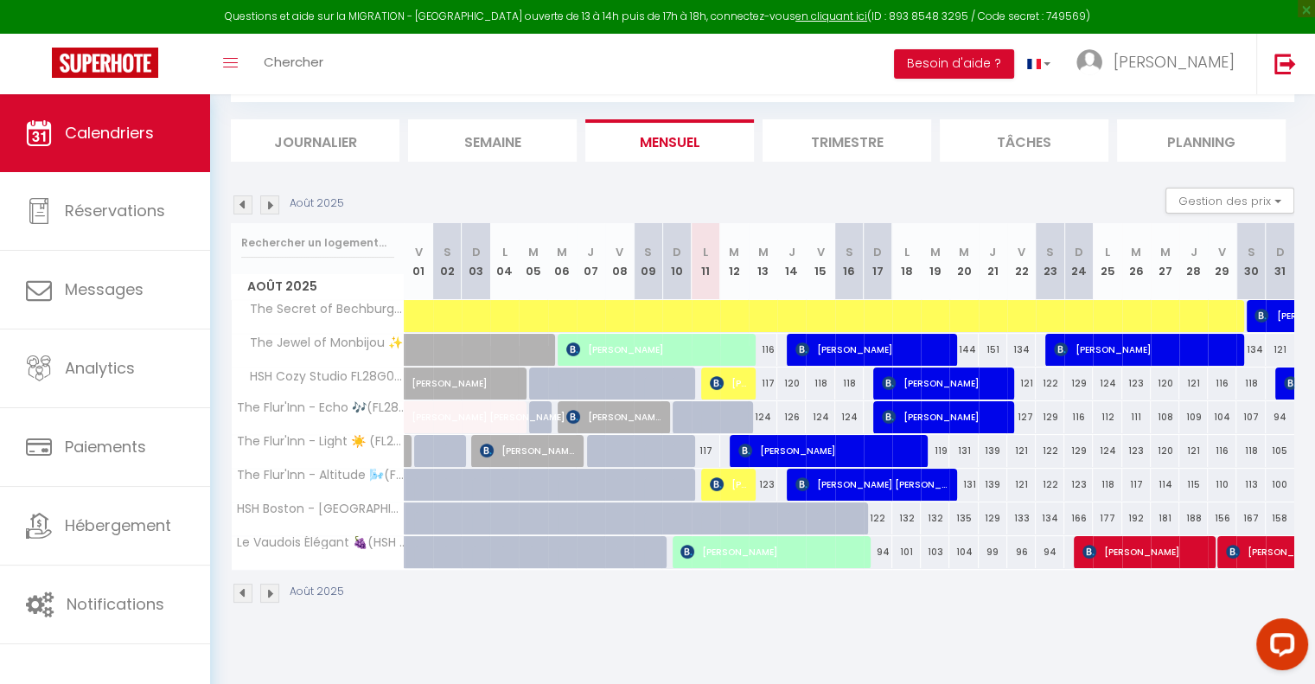
click at [244, 208] on img at bounding box center [242, 204] width 19 height 19
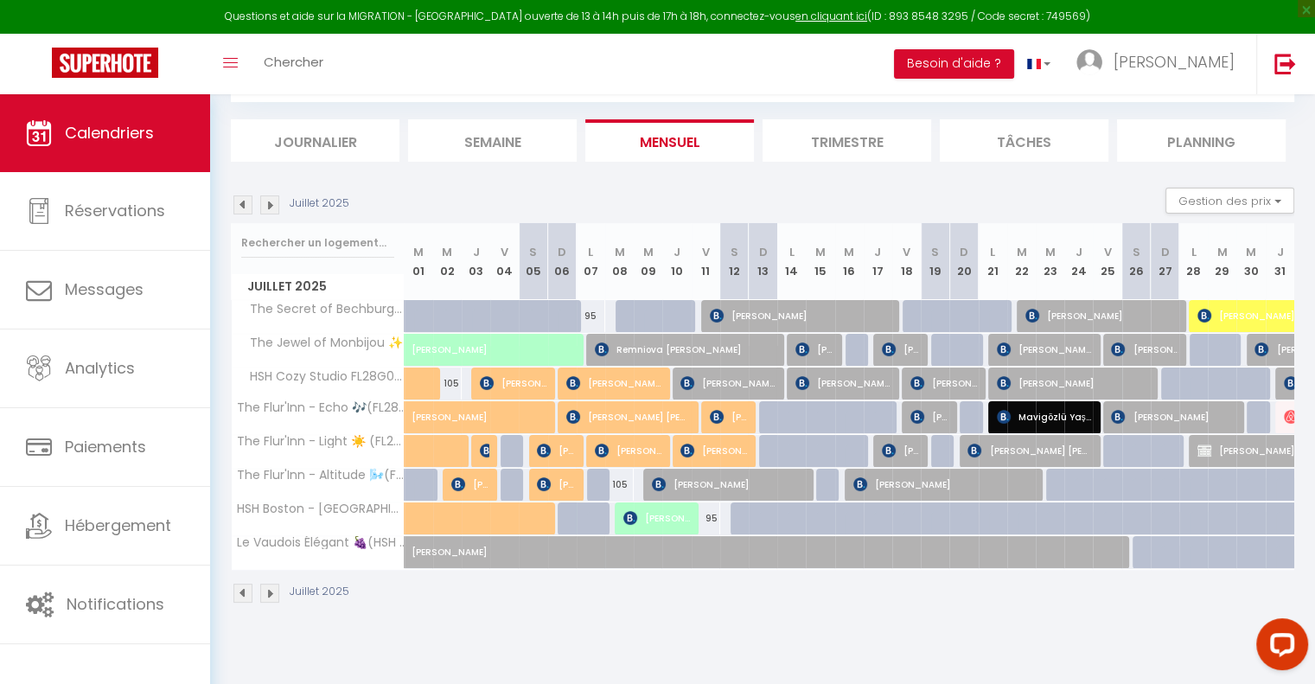
click at [270, 208] on img at bounding box center [269, 204] width 19 height 19
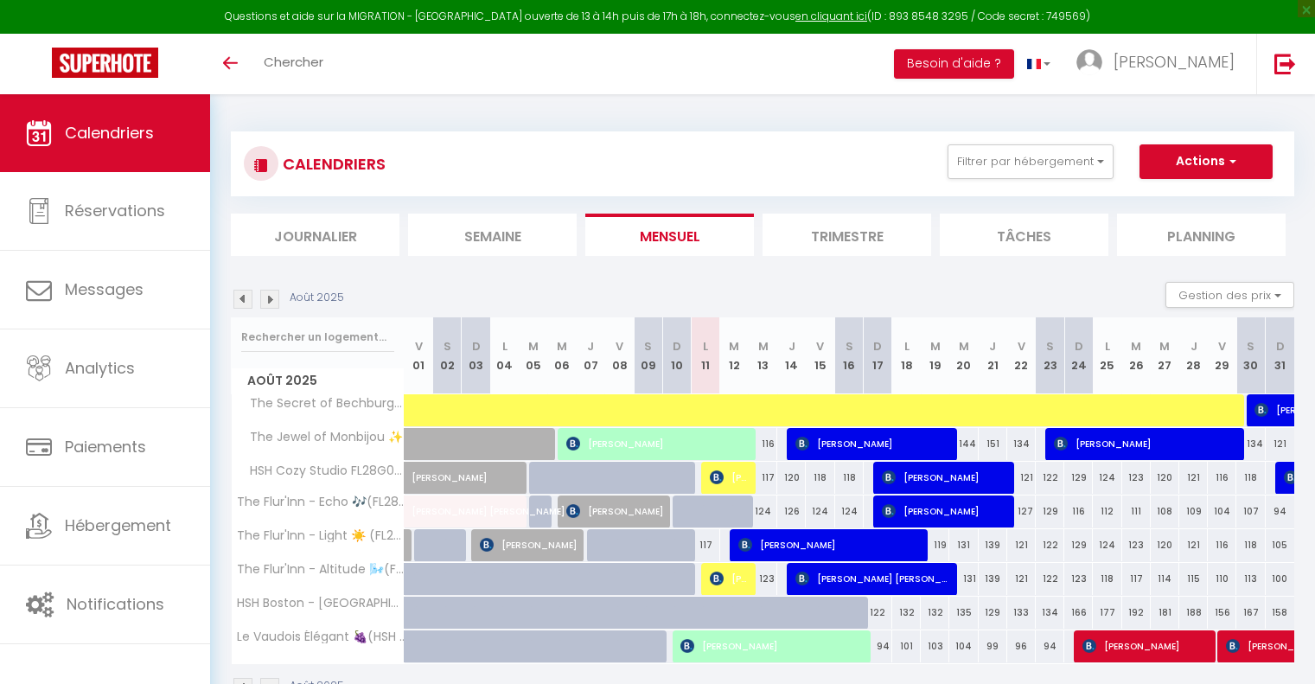
select select
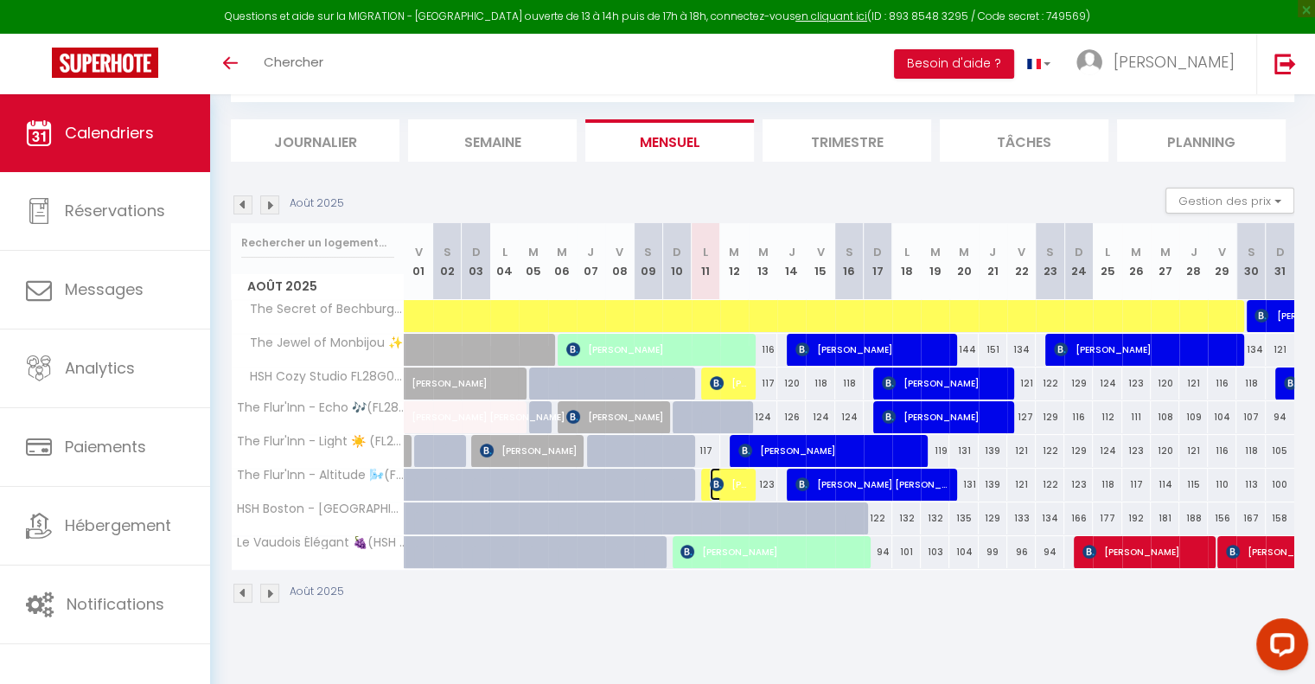
click at [738, 482] on span "[PERSON_NAME]" at bounding box center [729, 484] width 39 height 33
select select "OK"
select select "KO"
select select "0"
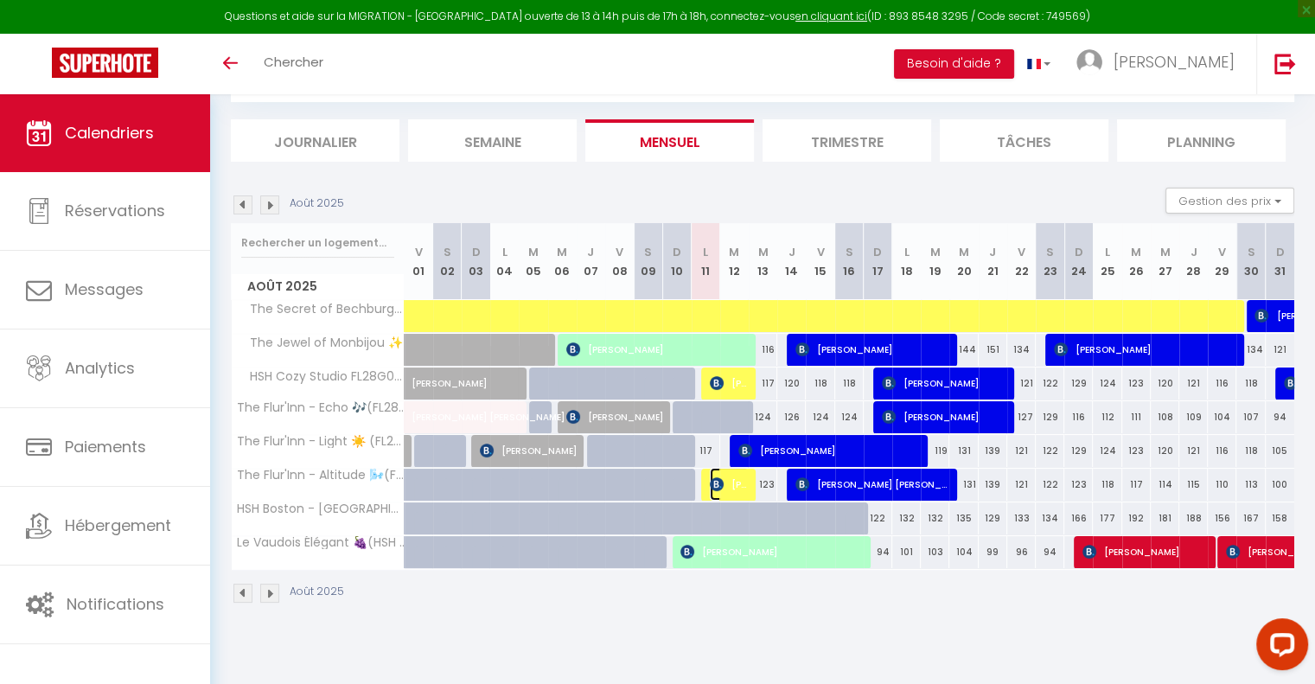
select select "1"
select select
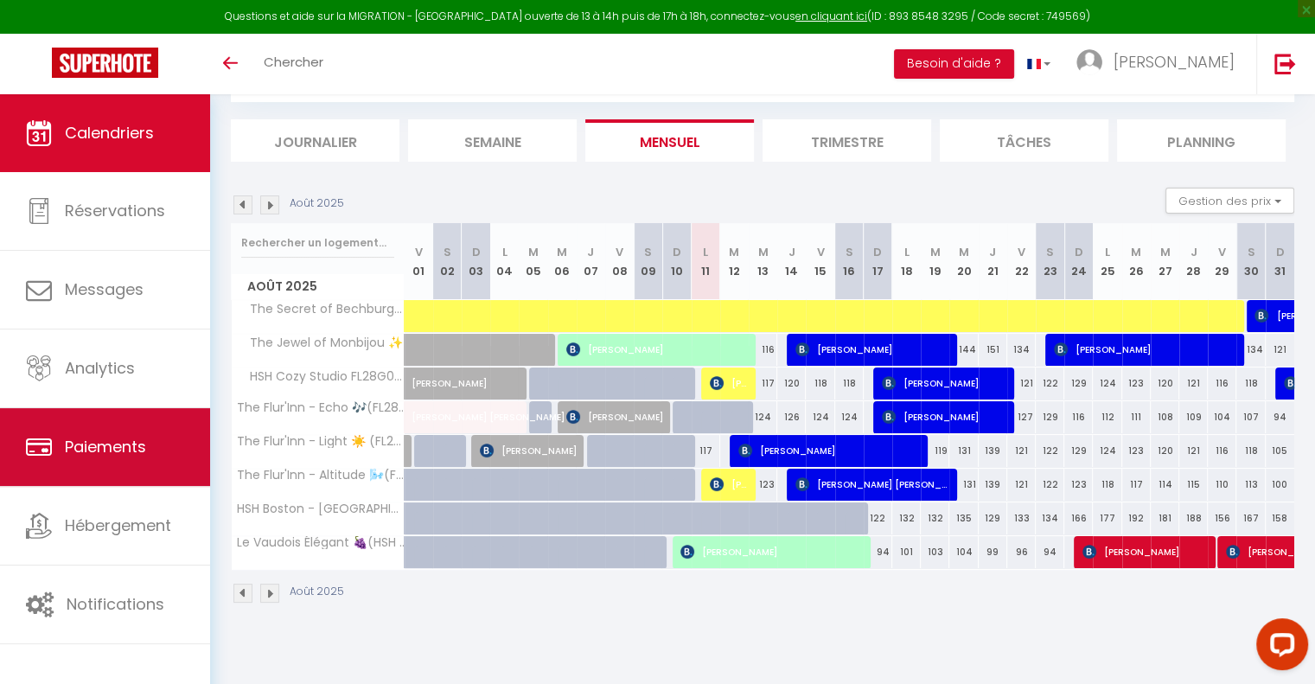
click at [125, 457] on link "Paiements" at bounding box center [105, 447] width 210 height 78
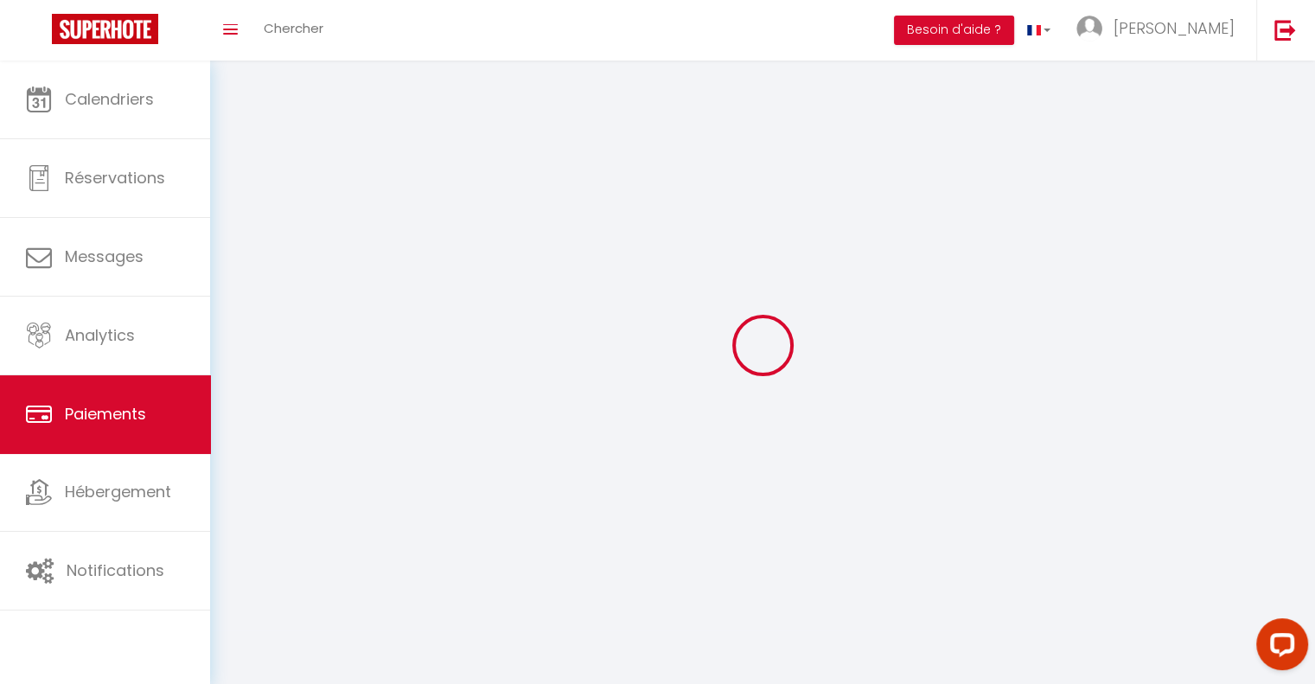
select select "2"
select select "0"
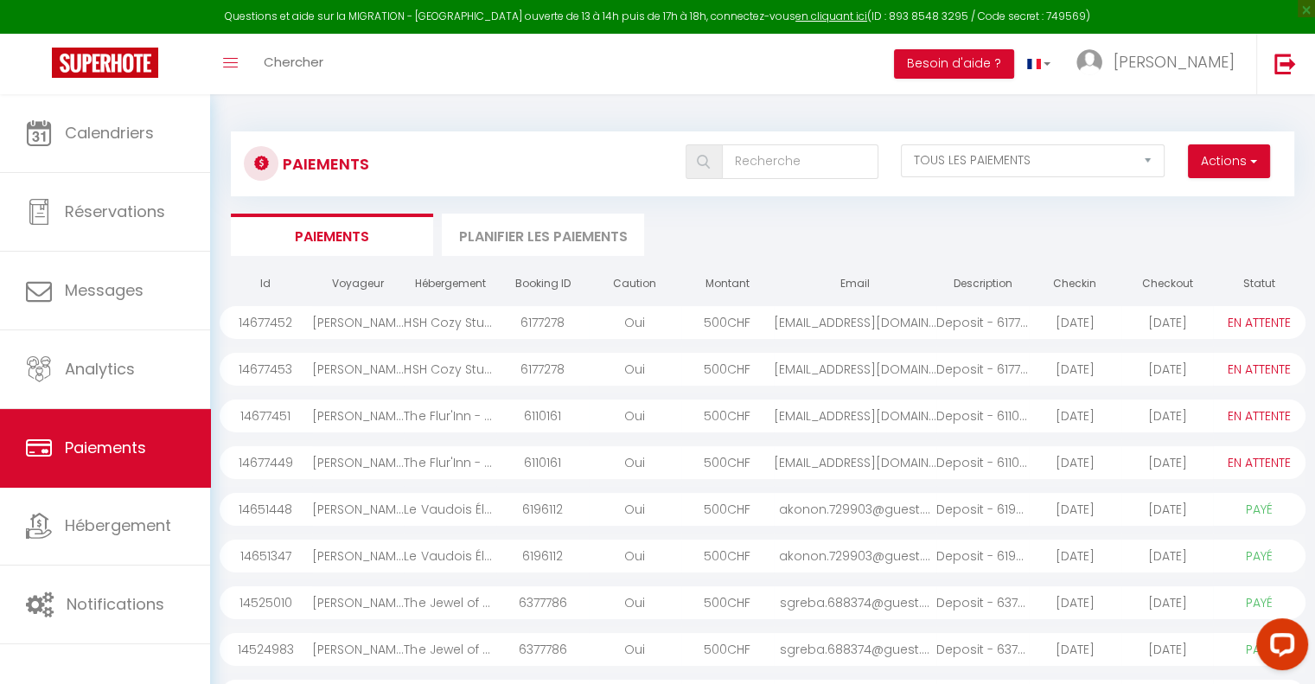
click at [718, 462] on div "500 CHF" at bounding box center [727, 462] width 93 height 33
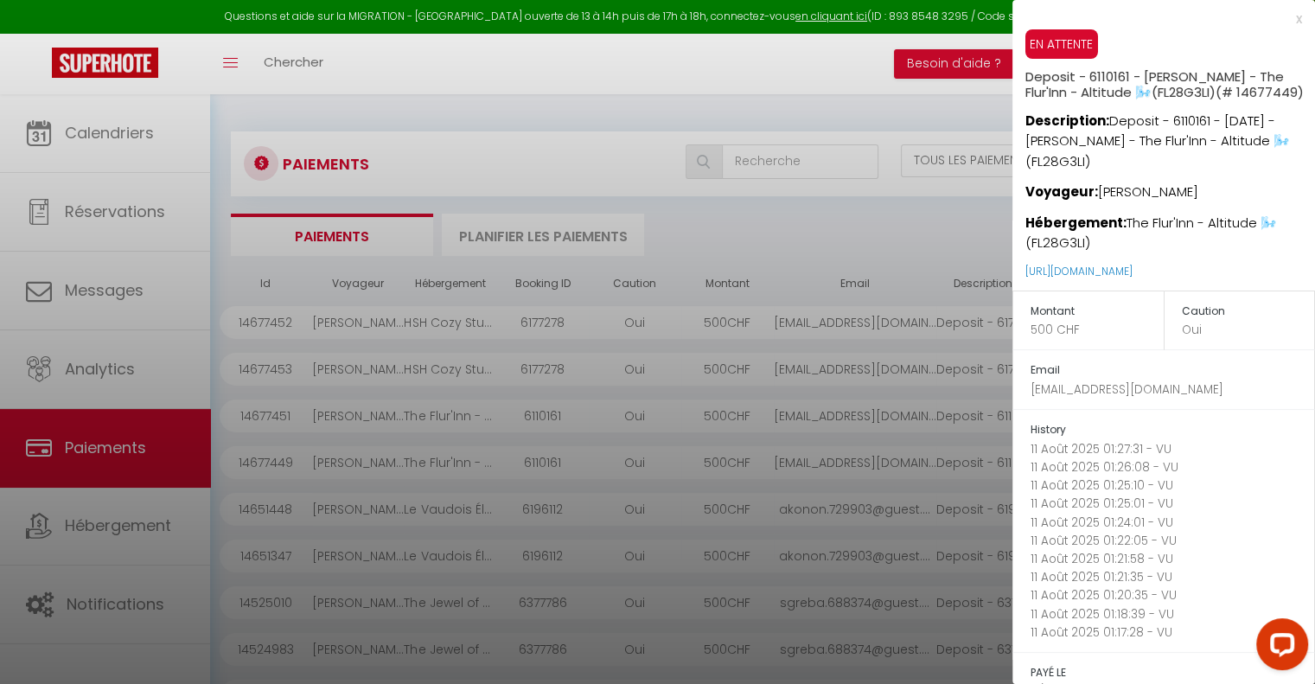
click at [687, 414] on div at bounding box center [657, 342] width 1315 height 684
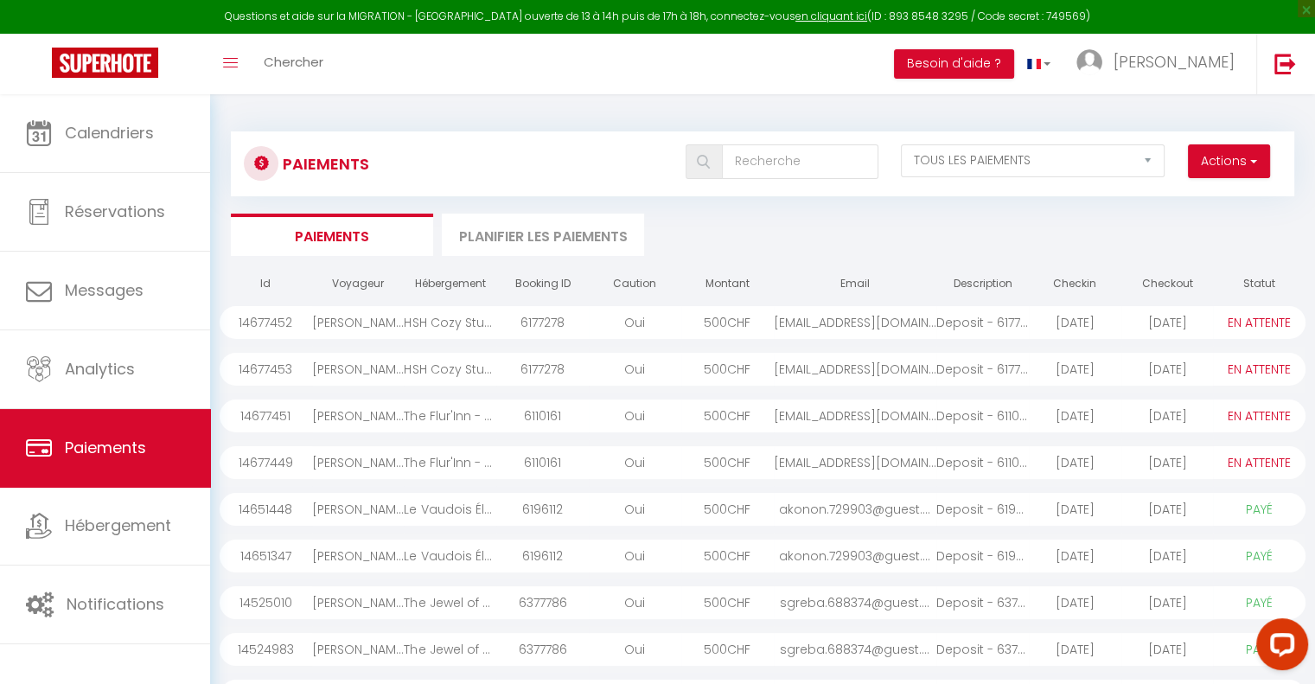
click at [687, 414] on div "500 CHF" at bounding box center [727, 415] width 93 height 33
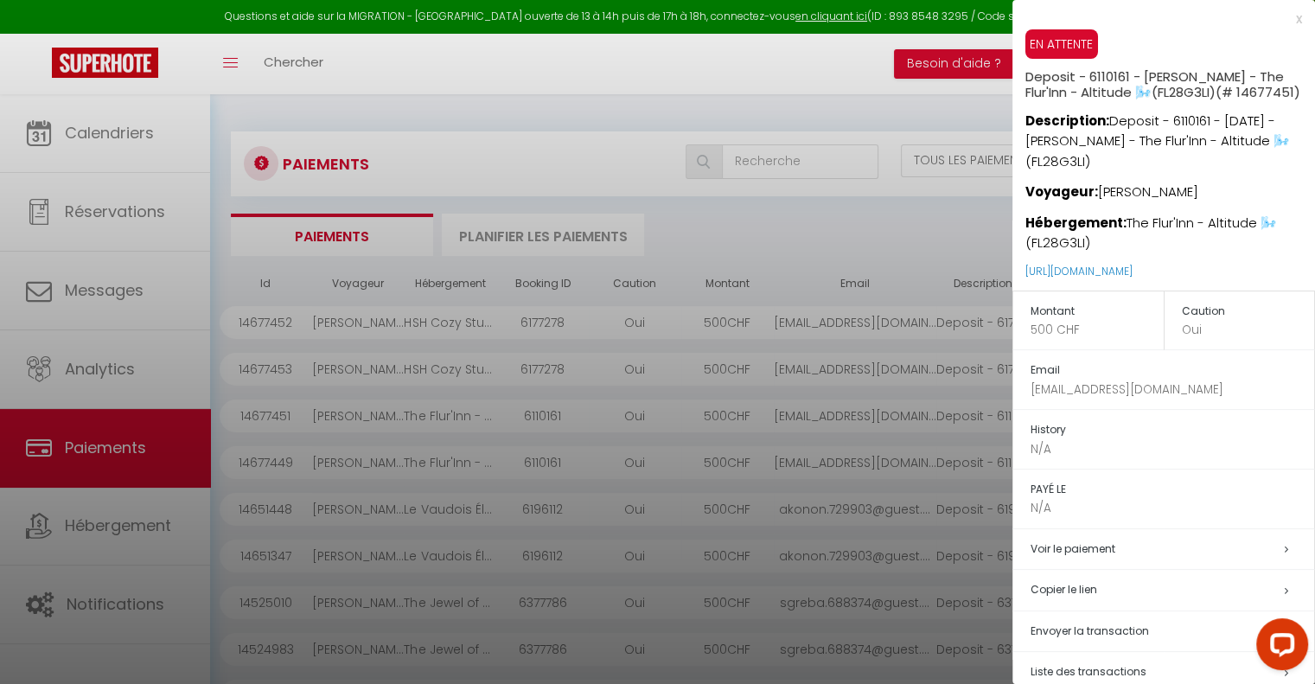
click at [694, 455] on div at bounding box center [657, 342] width 1315 height 684
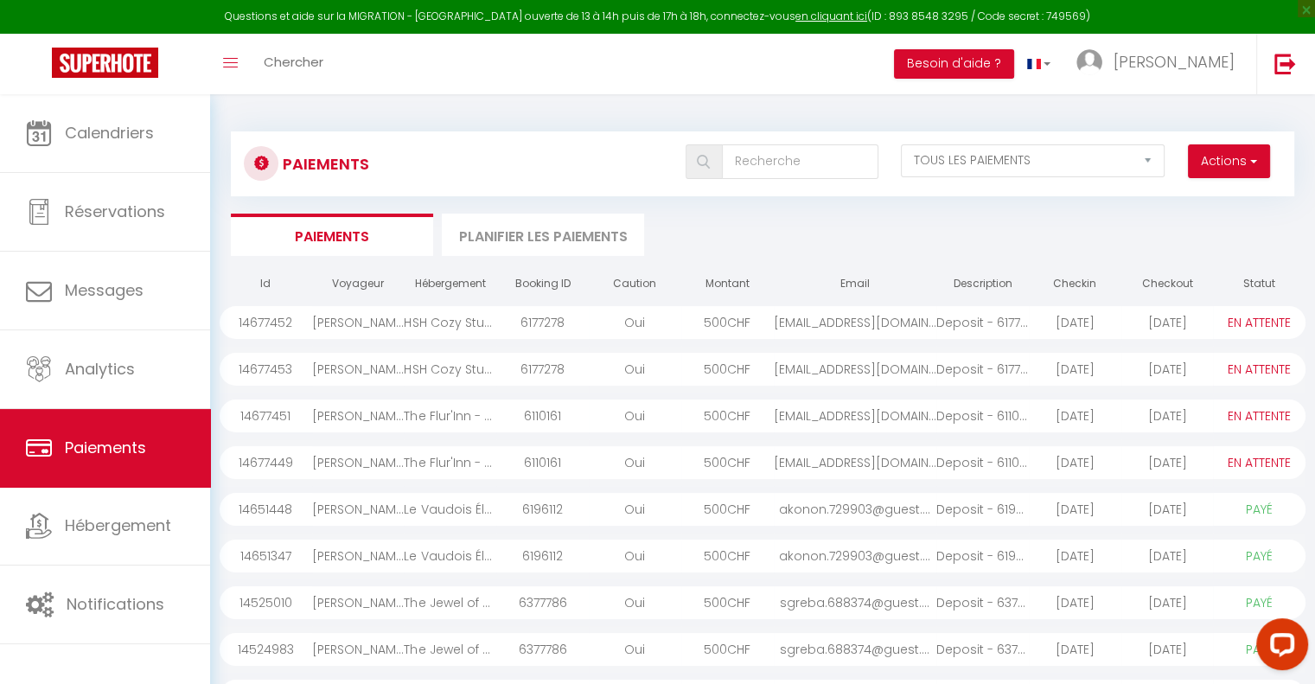
click at [775, 458] on div "[EMAIL_ADDRESS][DOMAIN_NAME]..." at bounding box center [855, 462] width 163 height 33
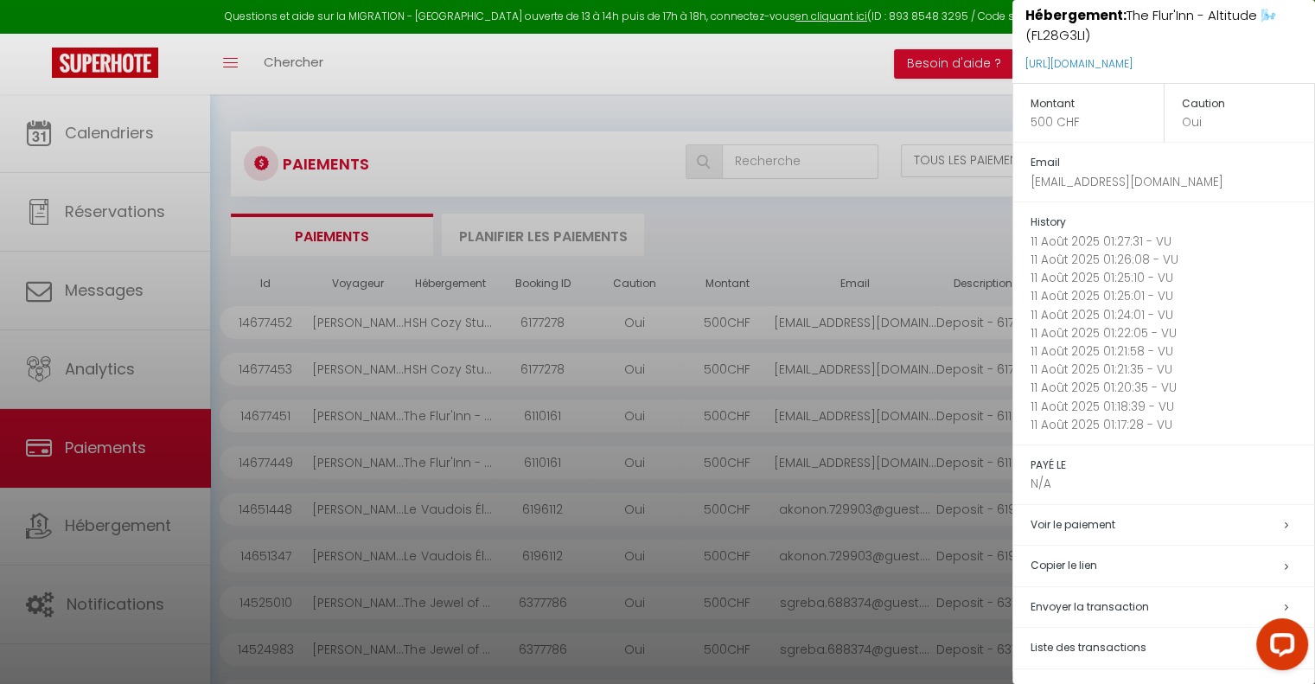
scroll to position [137, 0]
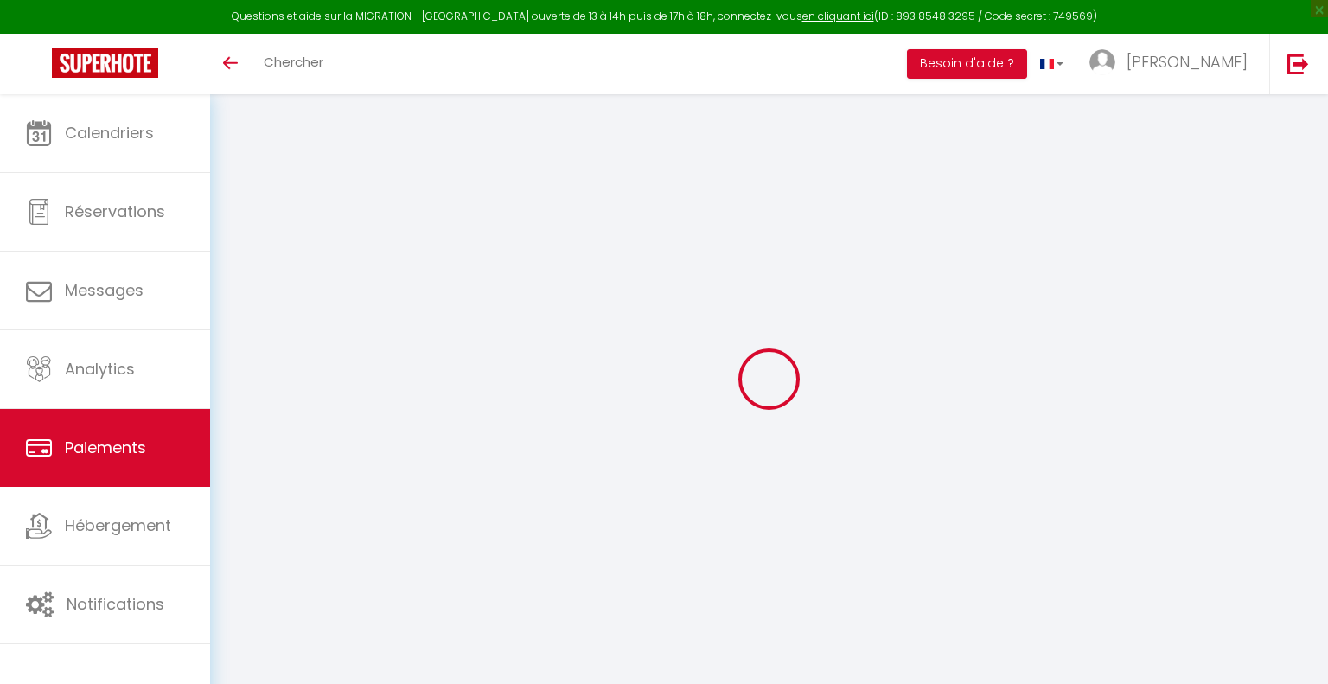
select select "2"
select select "0"
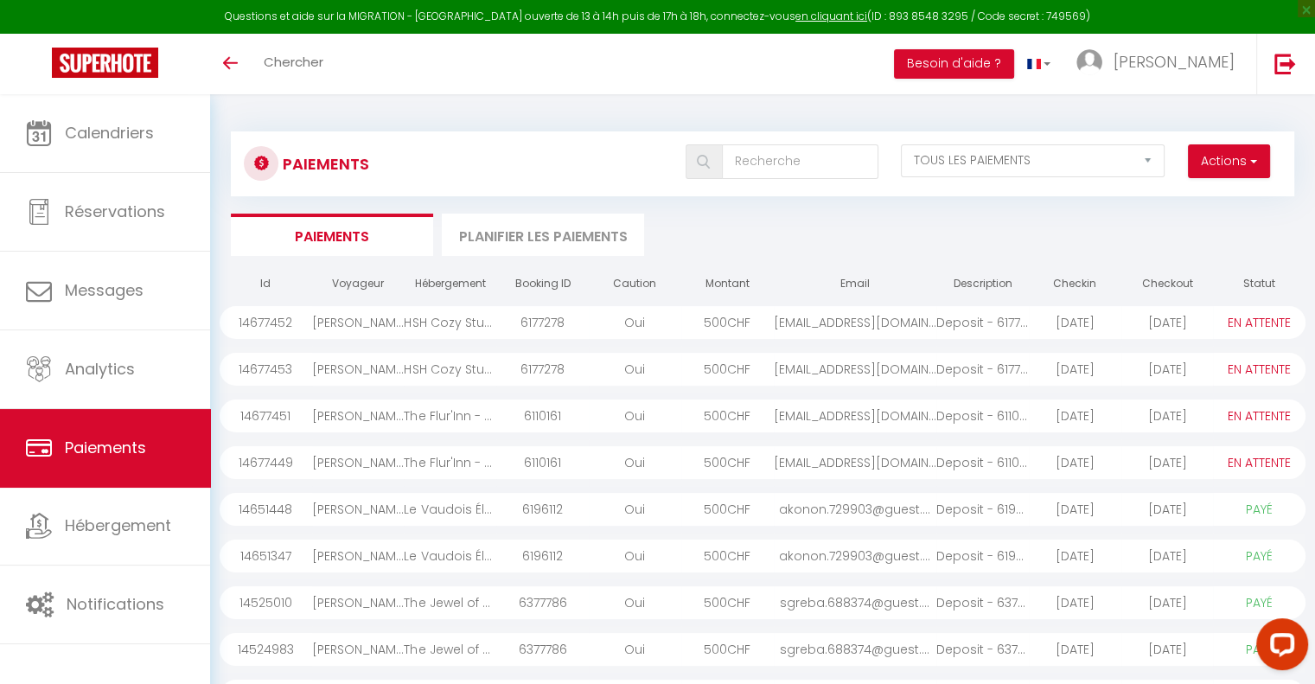
click at [717, 456] on div "500 CHF" at bounding box center [727, 462] width 93 height 33
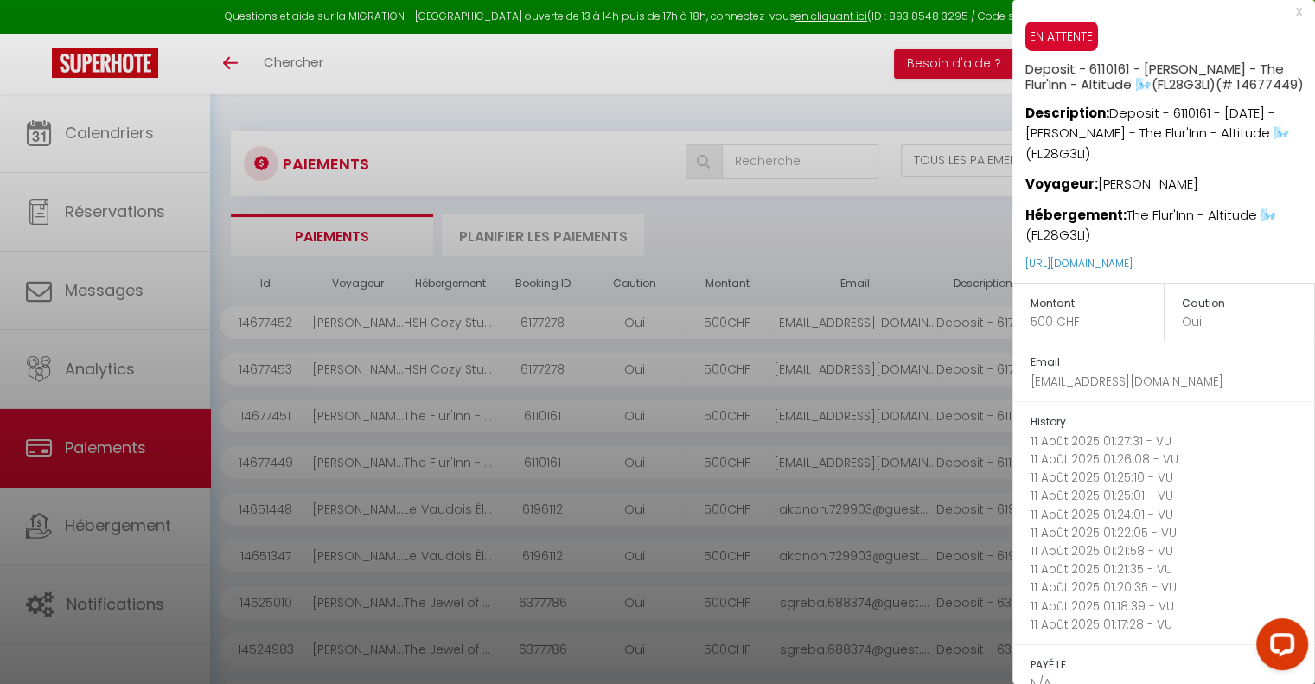
scroll to position [7, 0]
click at [1283, 11] on div "x" at bounding box center [1158, 12] width 290 height 21
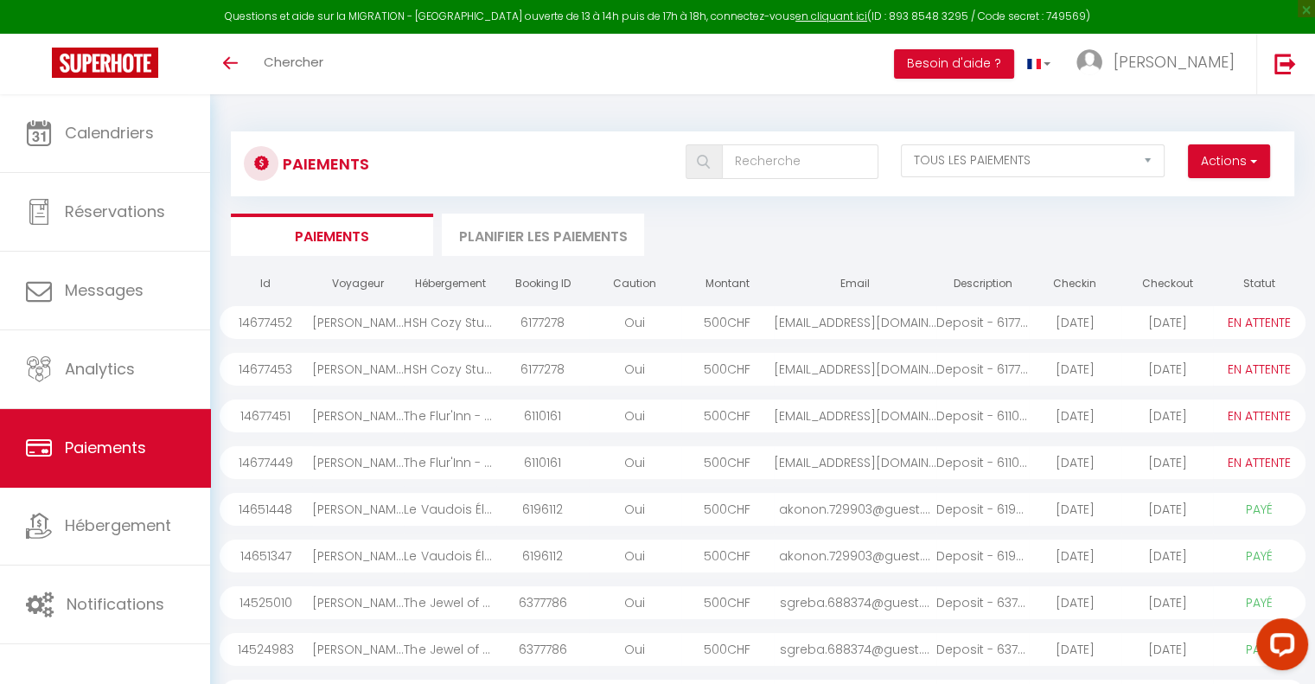
click at [840, 240] on ul "Paiements Planifier les paiements" at bounding box center [763, 235] width 1064 height 42
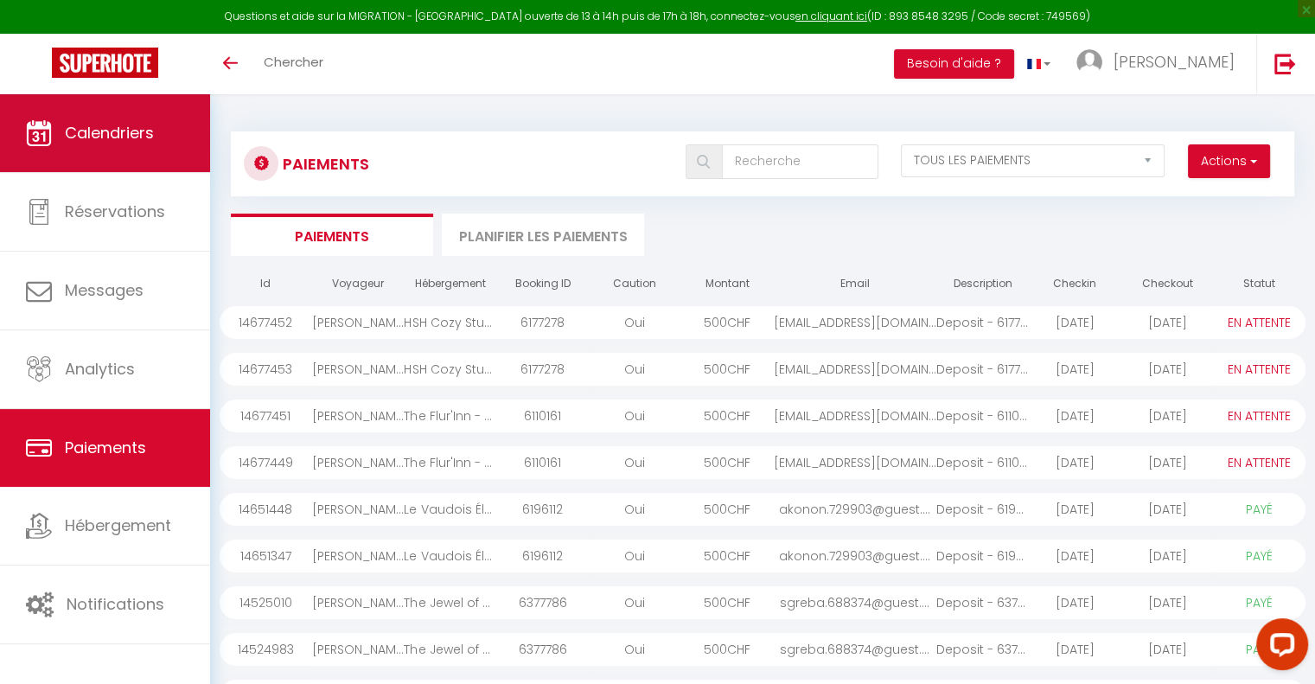
click at [127, 139] on span "Calendriers" at bounding box center [109, 133] width 89 height 22
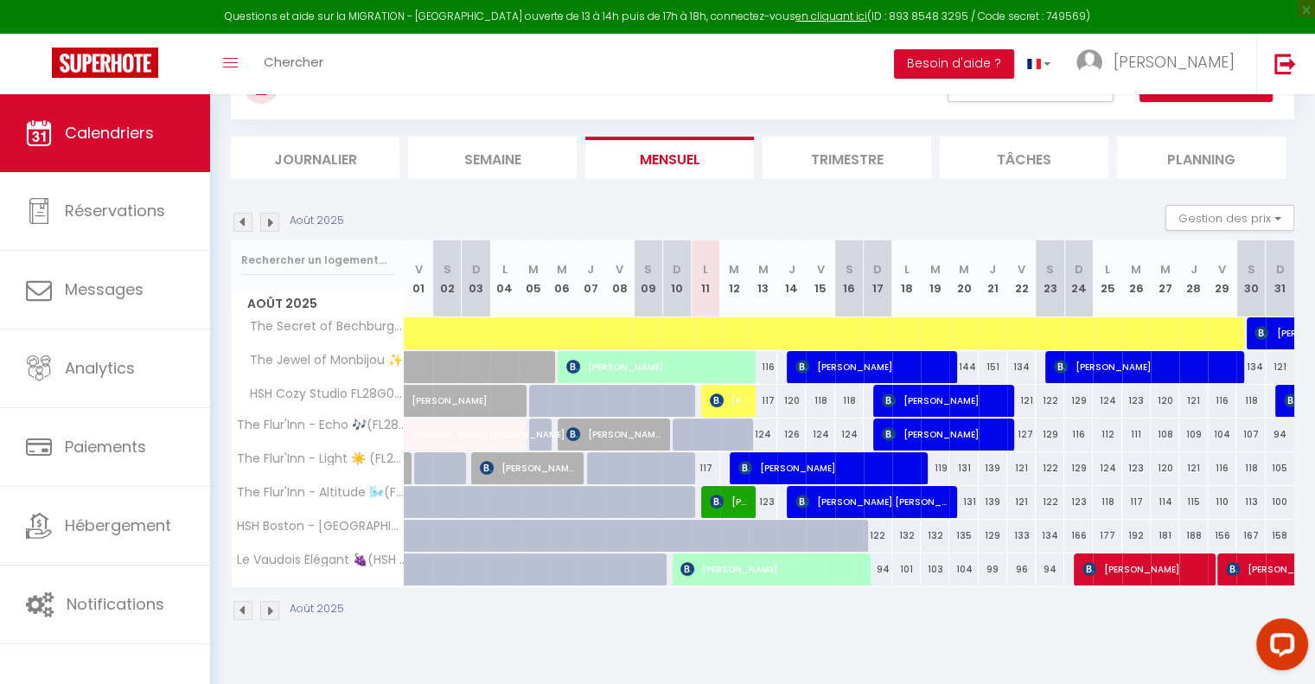
scroll to position [84, 0]
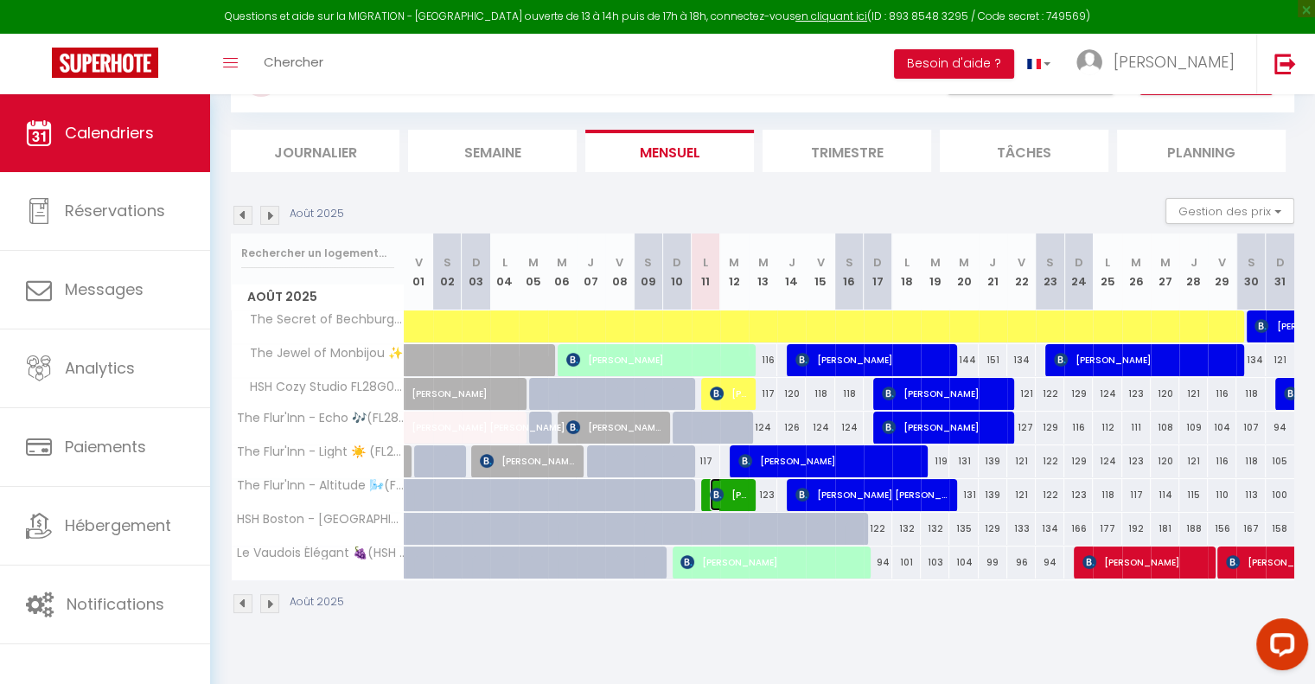
click at [731, 491] on span "[PERSON_NAME]" at bounding box center [729, 494] width 38 height 33
select select "OK"
select select "0"
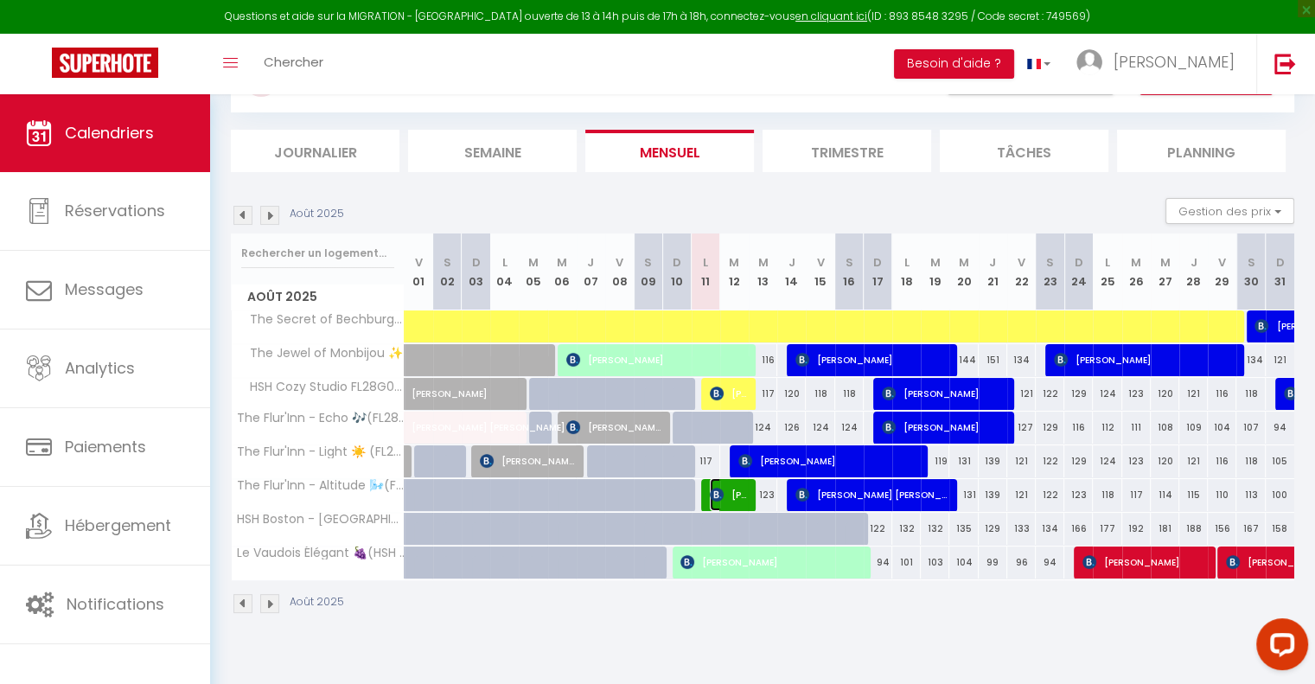
select select "1"
select select
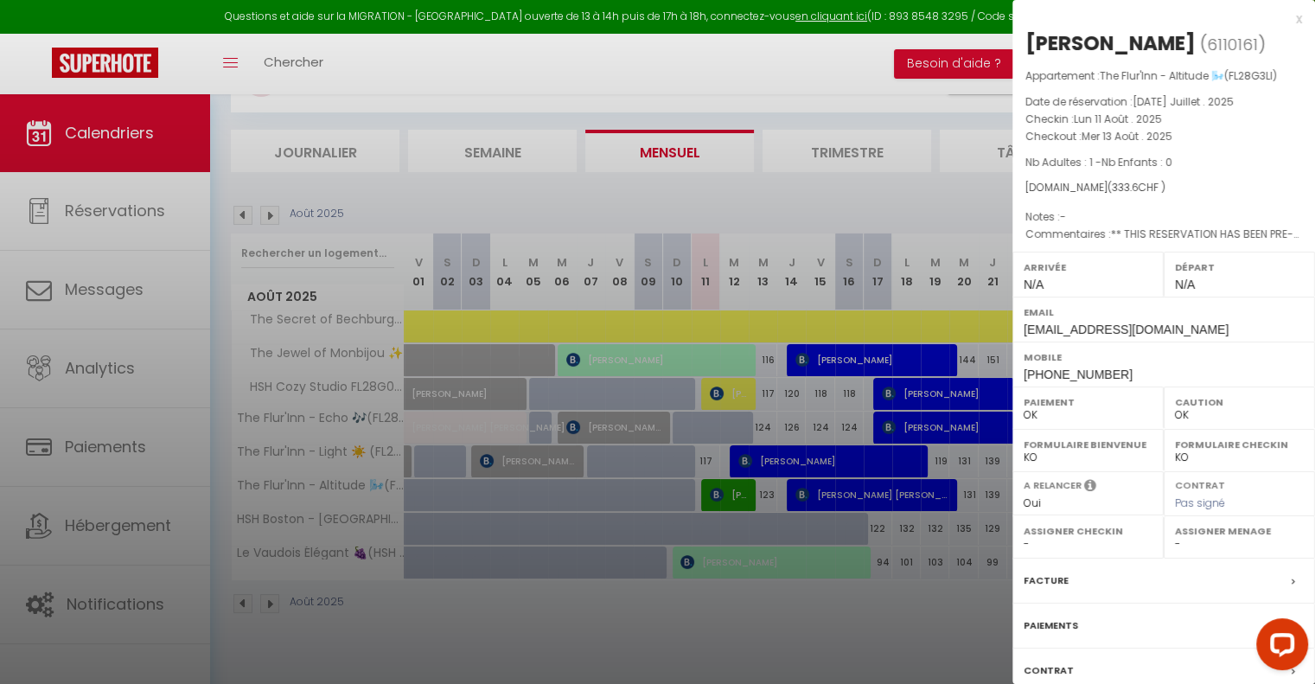
click at [1294, 20] on div "x [PERSON_NAME] ( 6110161 ) Appartement : The Flur'Inn - Altitude 🌬️(FL28G3LI) …" at bounding box center [1164, 403] width 303 height 806
click at [119, 444] on div at bounding box center [657, 342] width 1315 height 684
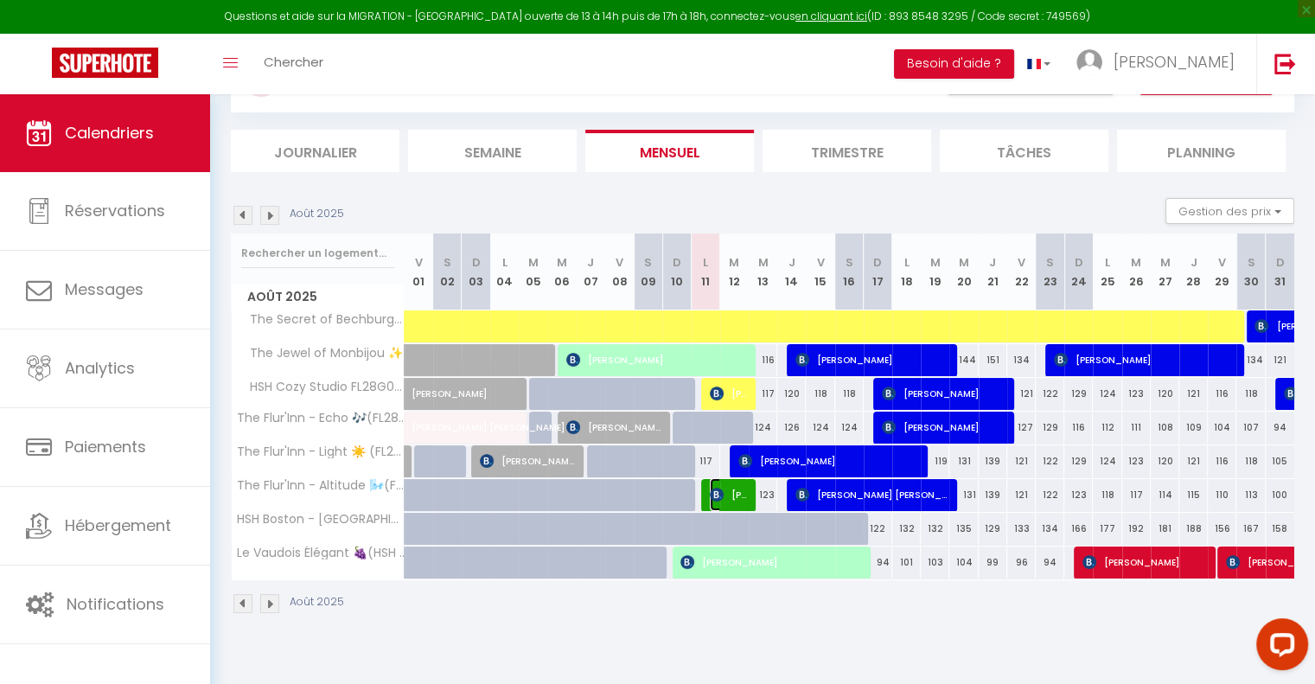
click at [735, 497] on span "[PERSON_NAME]" at bounding box center [729, 494] width 38 height 33
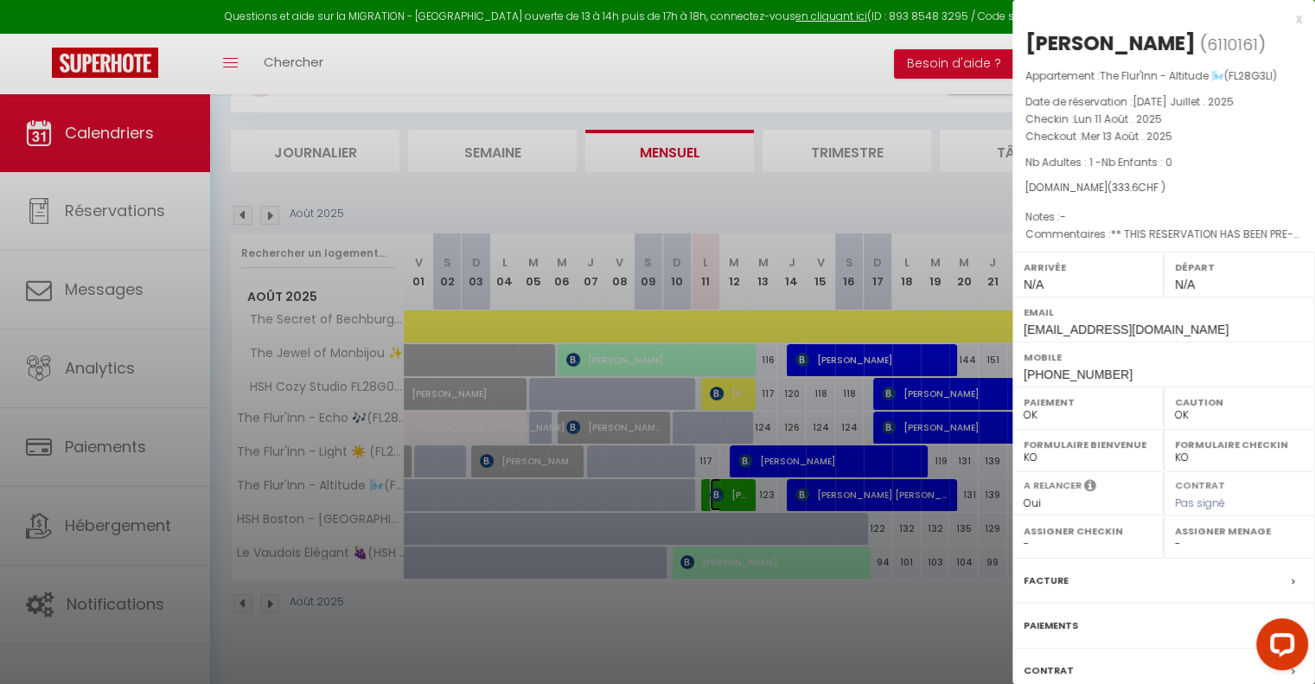
scroll to position [118, 0]
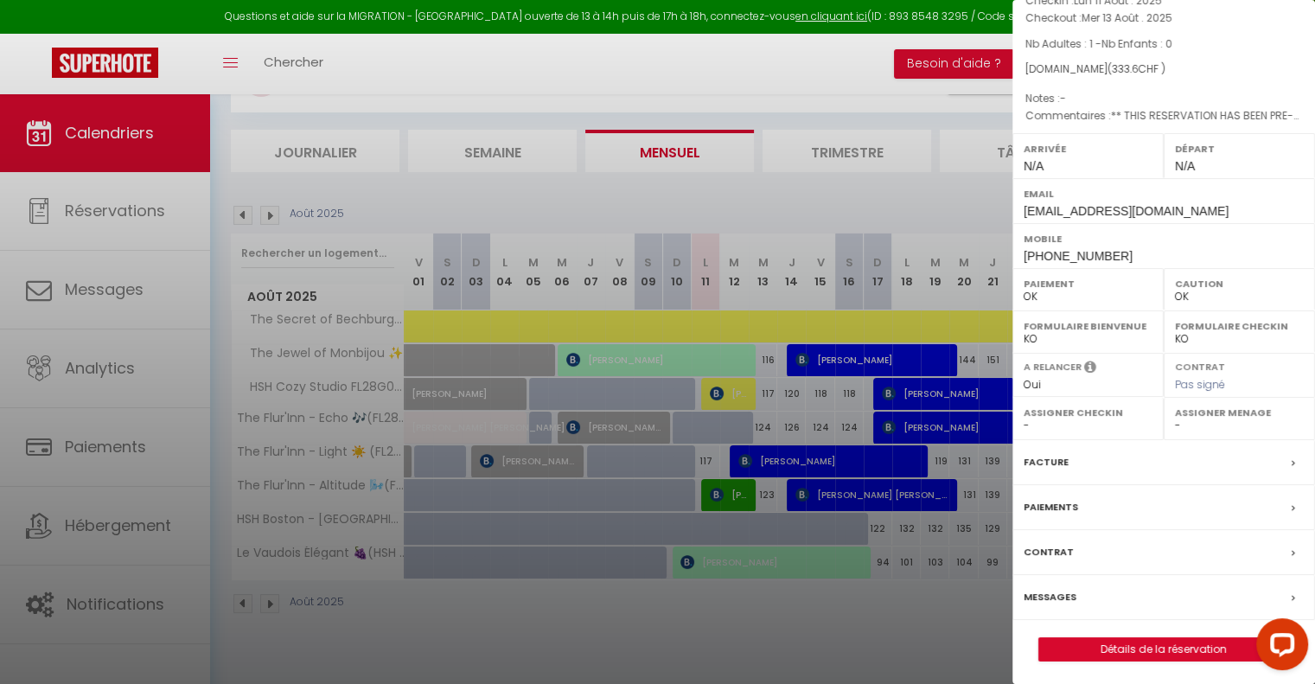
click at [1036, 599] on label "Messages" at bounding box center [1050, 597] width 53 height 18
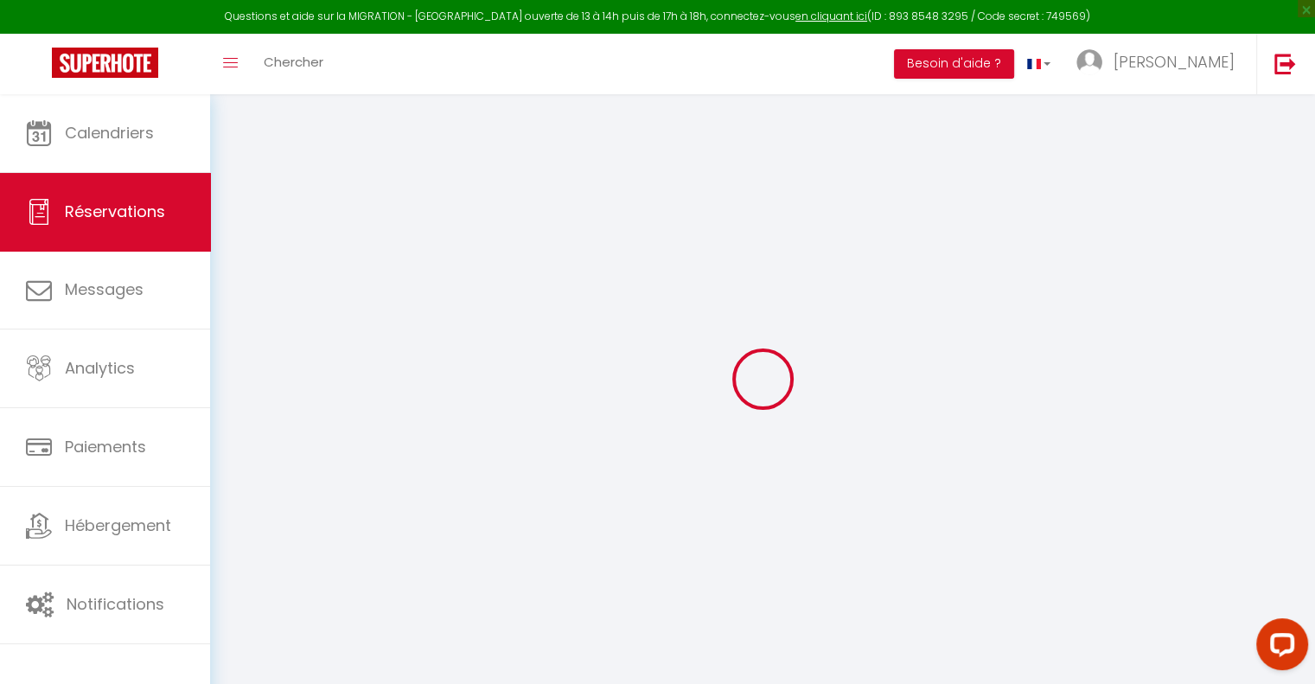
select select
checkbox input "false"
type textarea "** THIS RESERVATION HAS BEEN PRE-PAID ** Reservation has a cancellation grace p…"
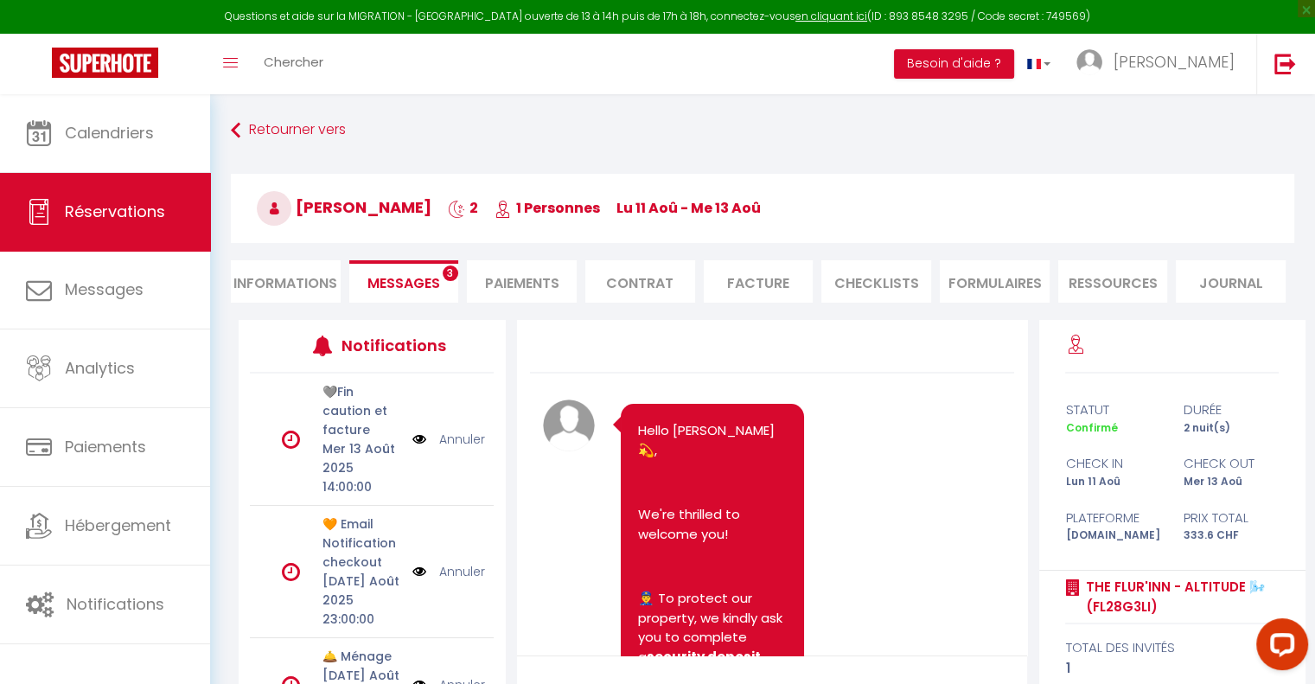
scroll to position [3905, 0]
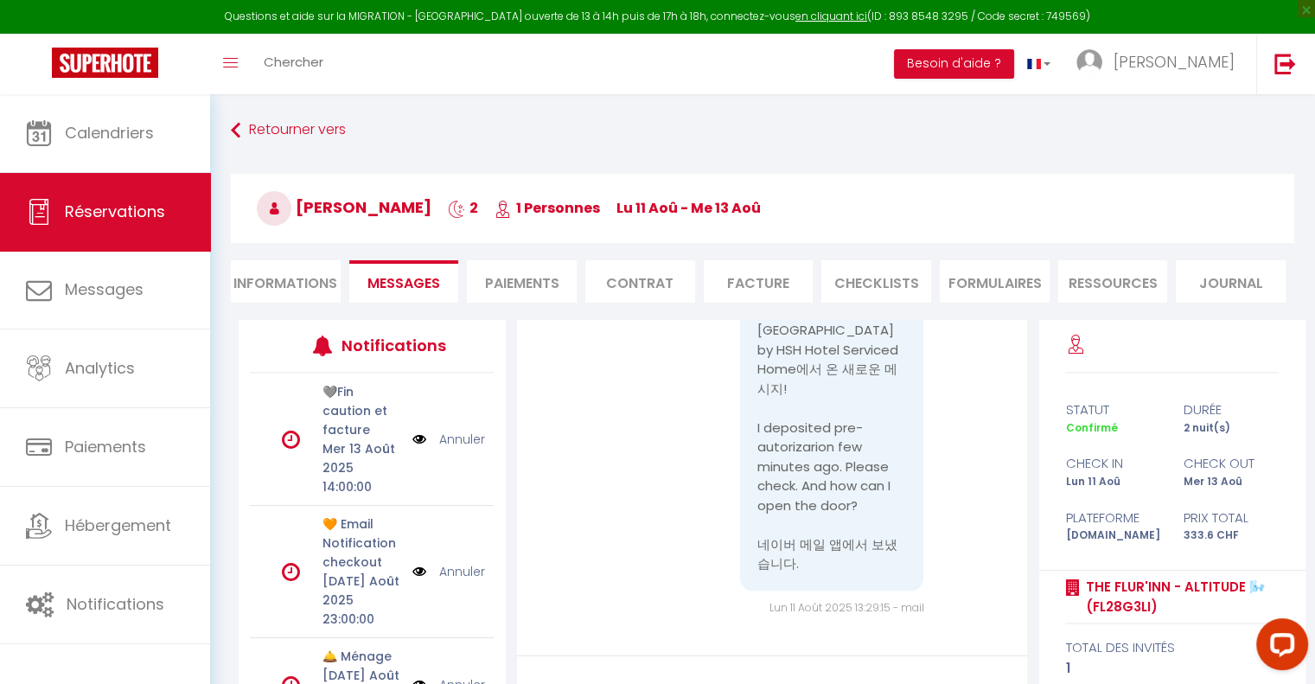
click at [540, 285] on li "Paiements" at bounding box center [522, 281] width 110 height 42
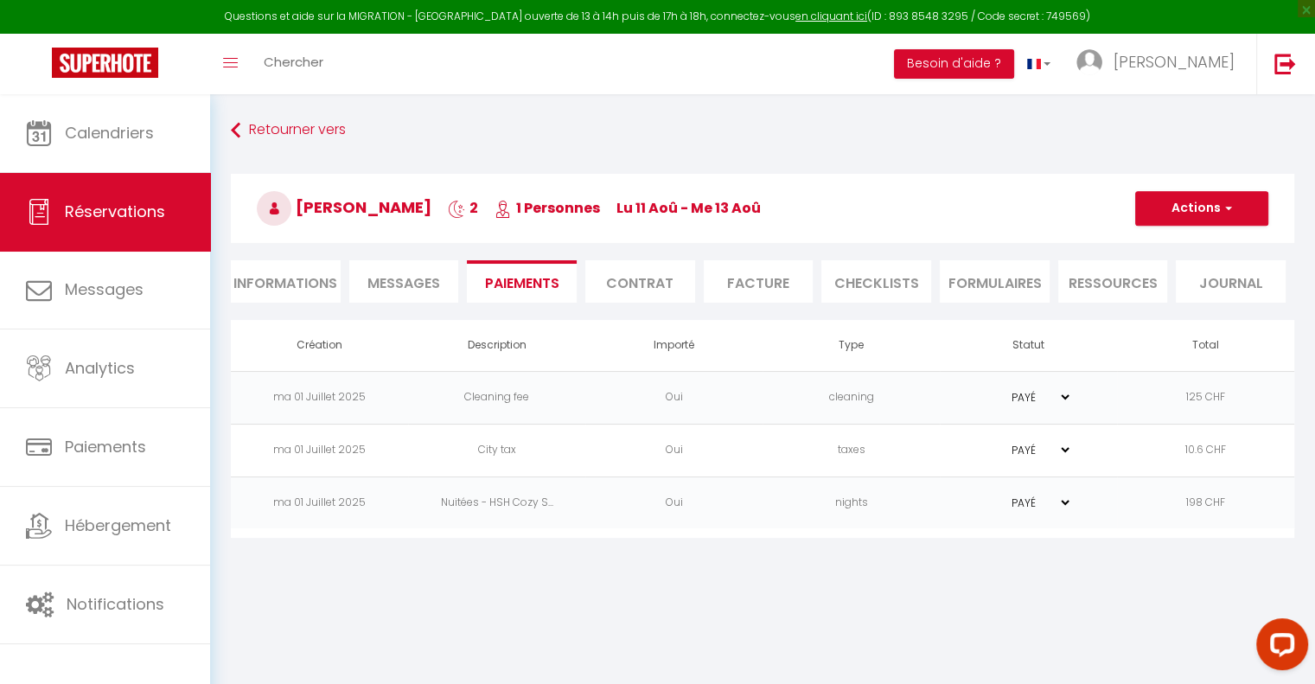
click at [623, 277] on li "Contrat" at bounding box center [640, 281] width 110 height 42
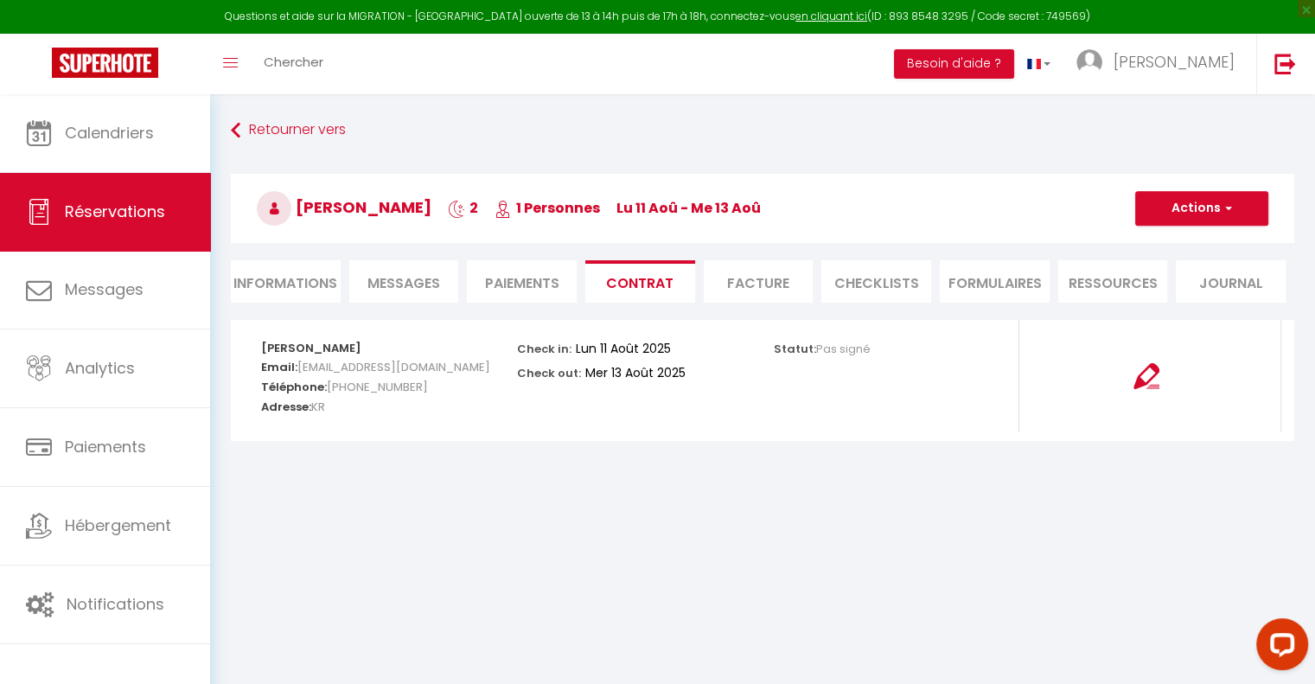
click at [524, 278] on li "Paiements" at bounding box center [522, 281] width 110 height 42
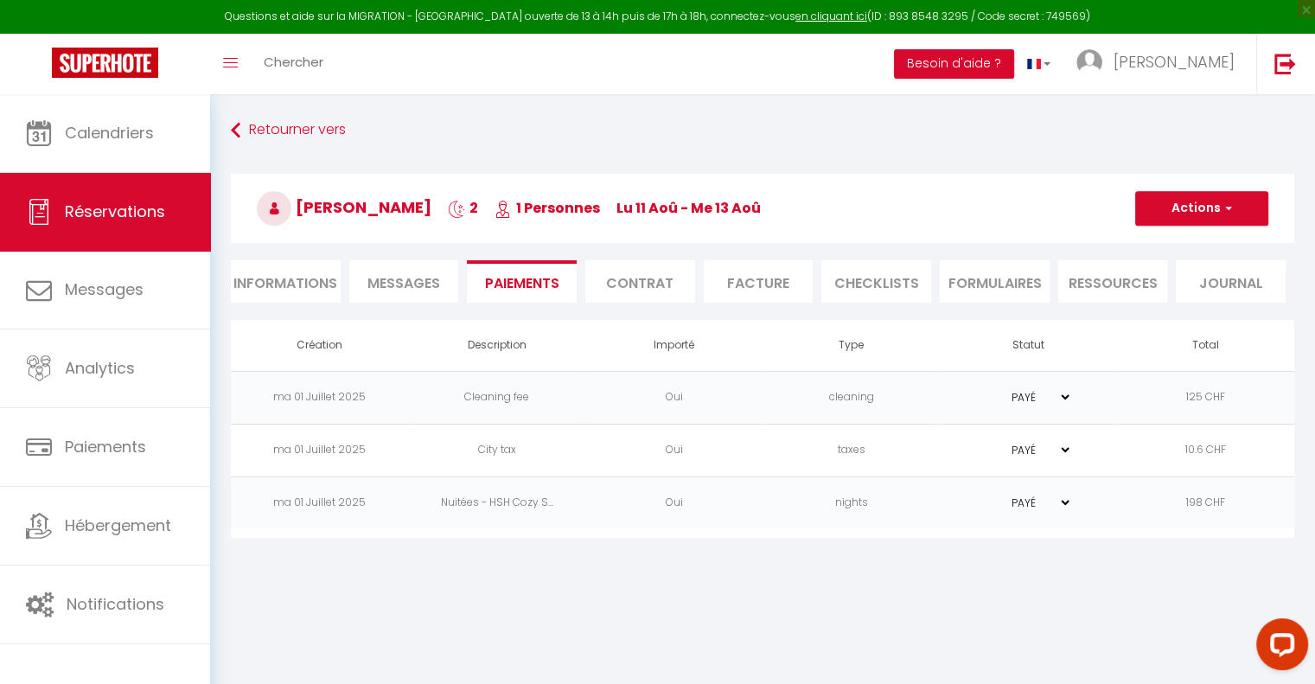
click at [419, 280] on span "Messages" at bounding box center [403, 283] width 73 height 20
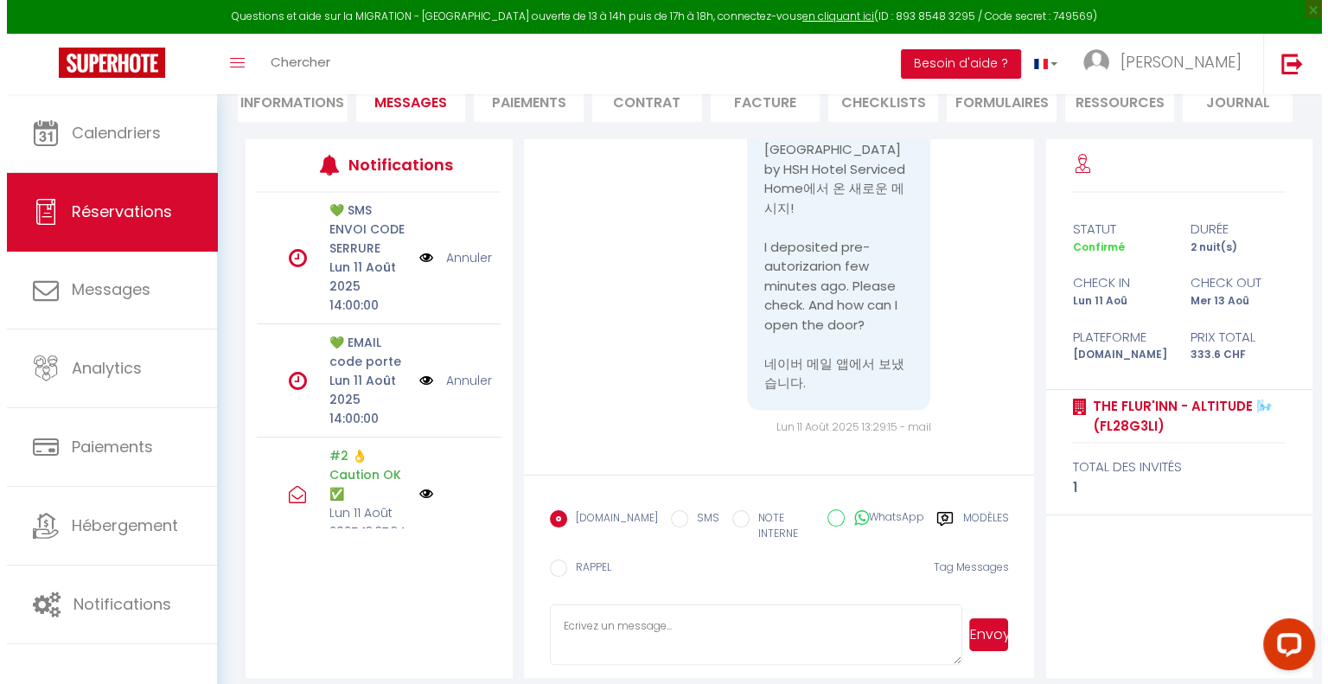
scroll to position [335, 0]
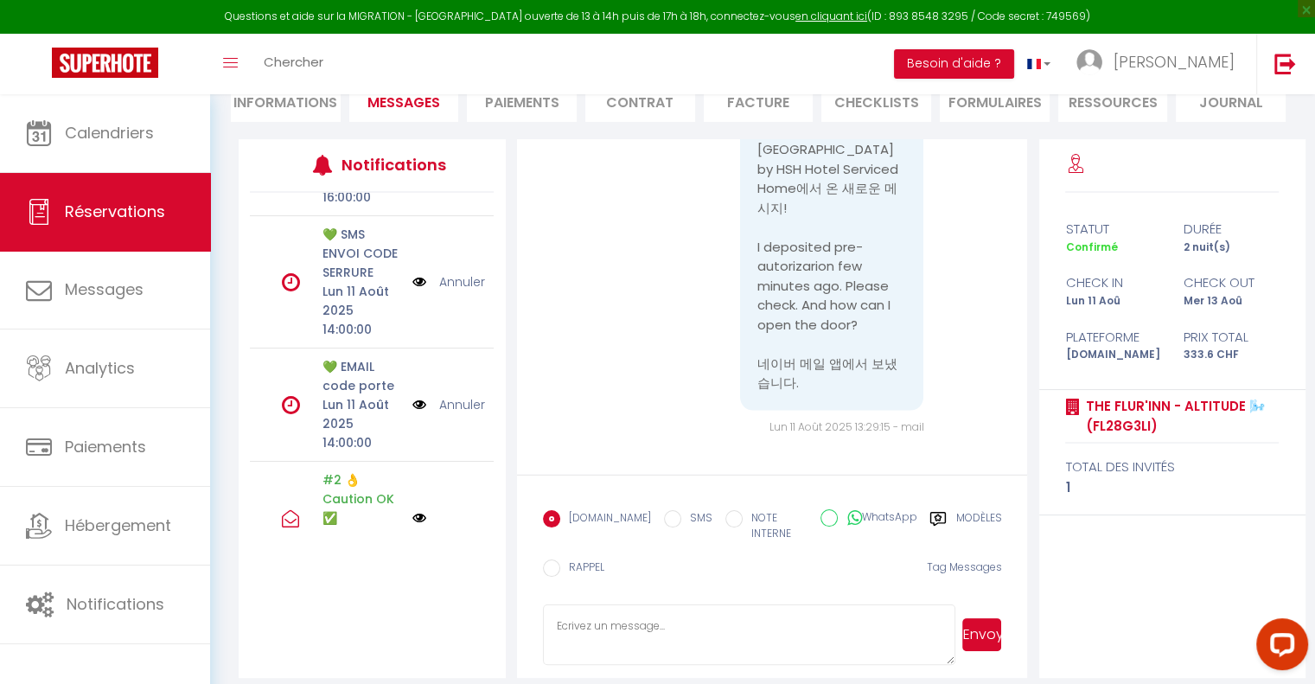
click at [450, 278] on link "Annuler" at bounding box center [462, 281] width 46 height 19
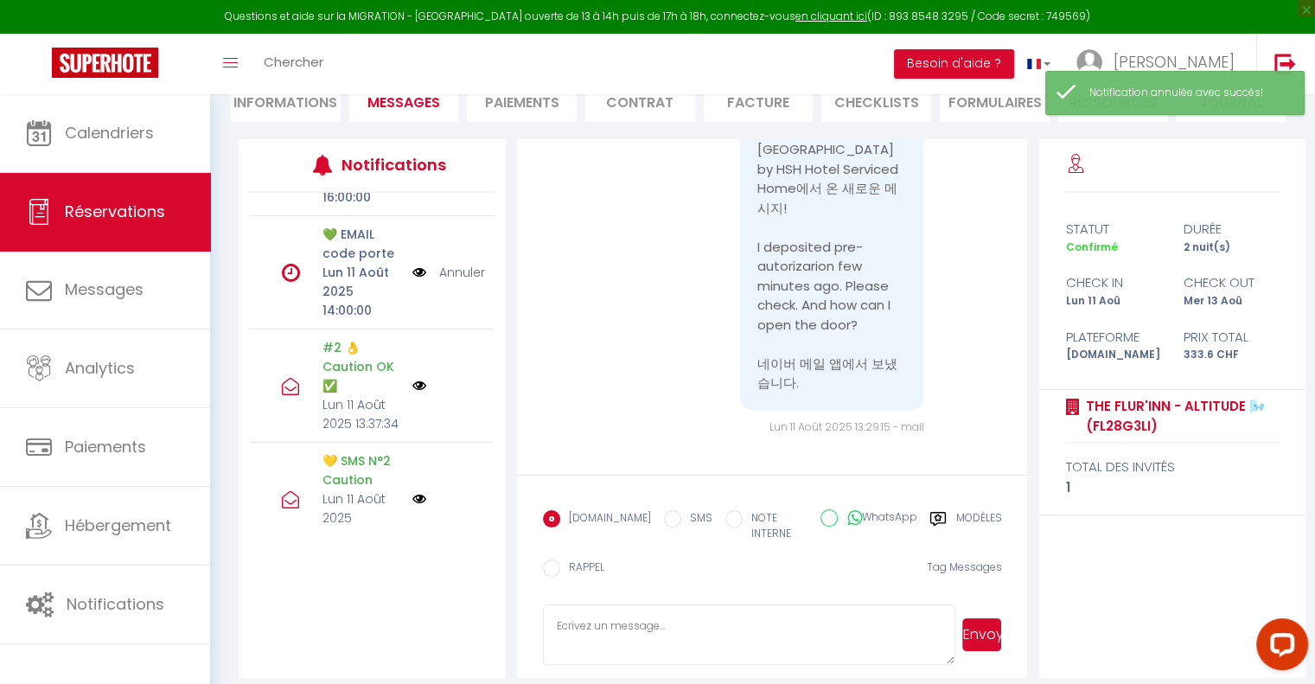
click at [412, 269] on img at bounding box center [419, 272] width 14 height 19
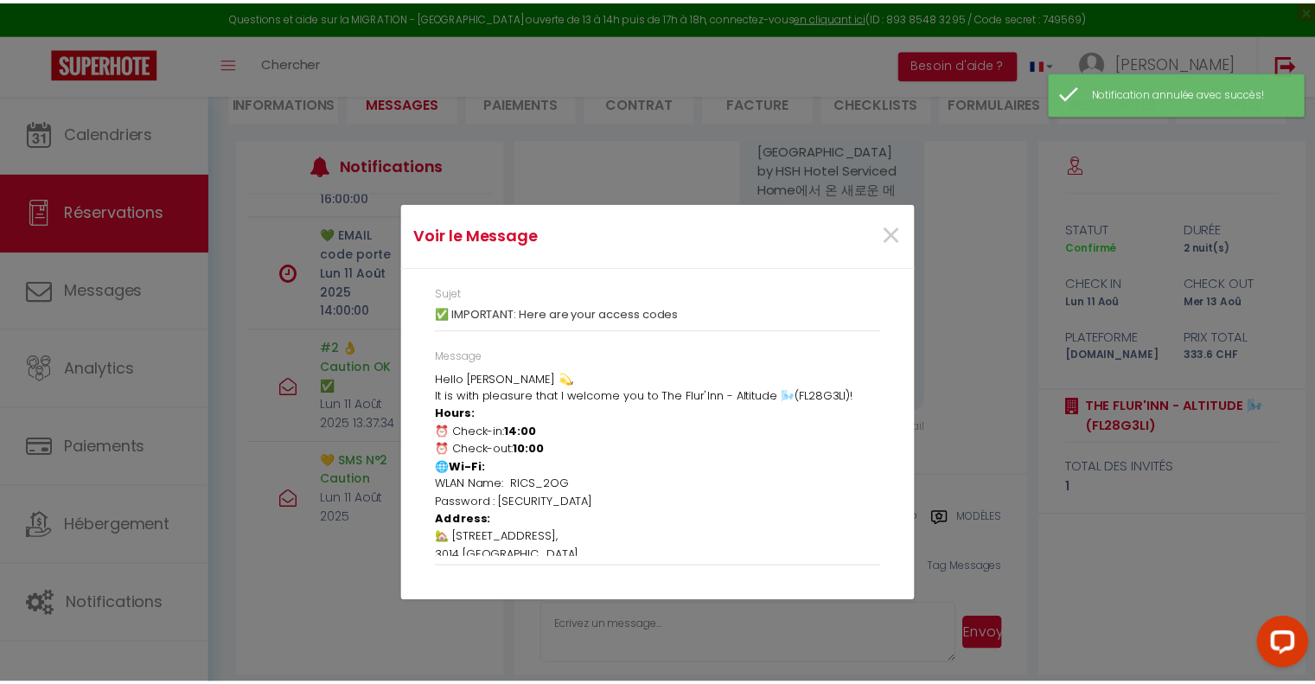
scroll to position [201, 0]
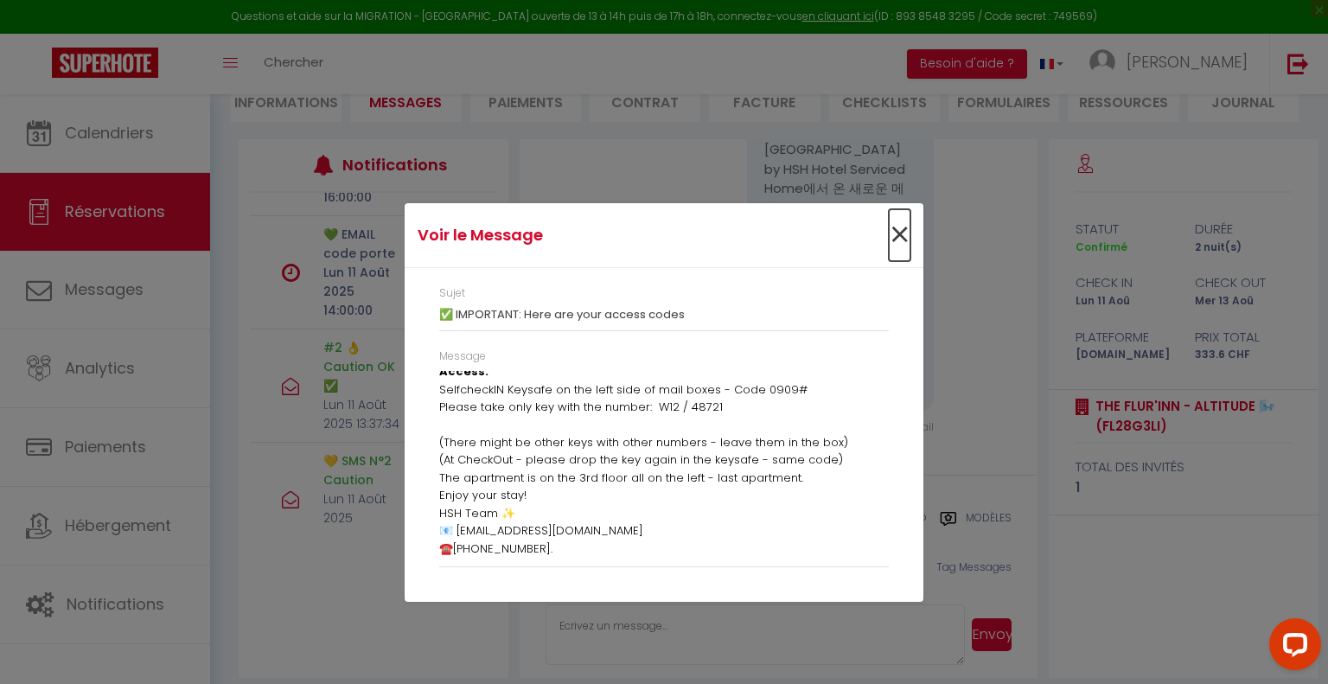
click at [895, 238] on span "×" at bounding box center [900, 235] width 22 height 52
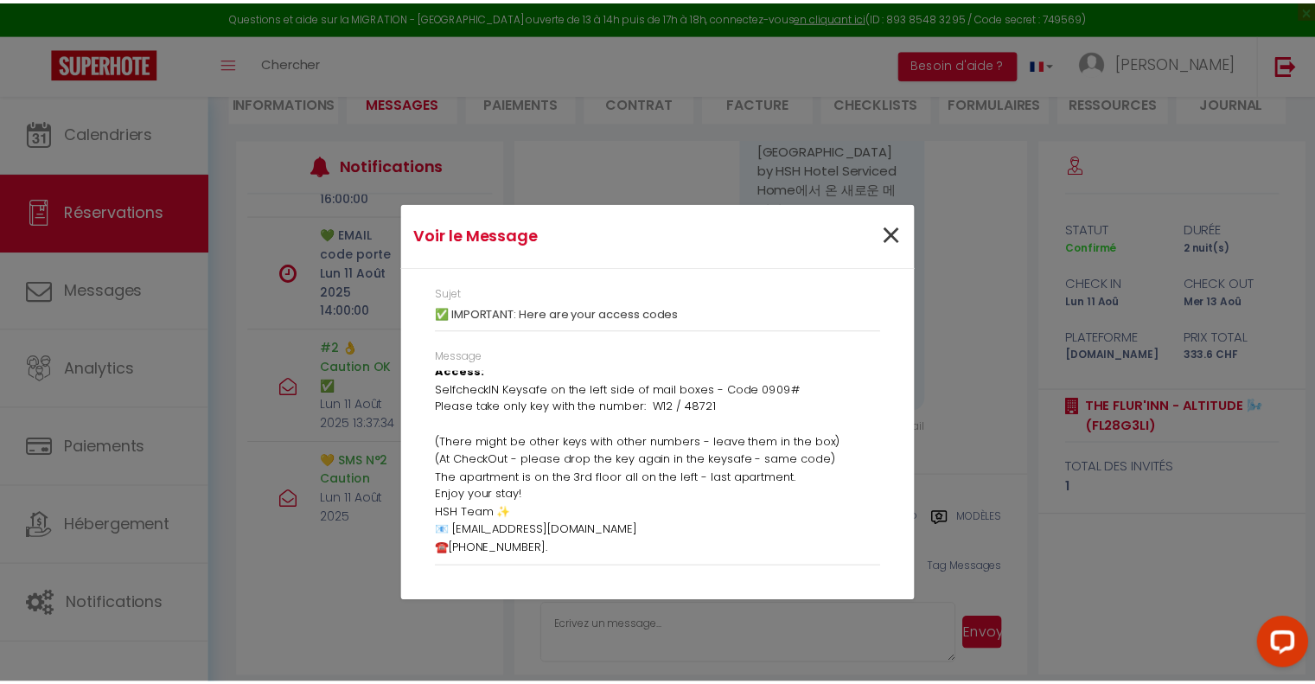
scroll to position [3905, 0]
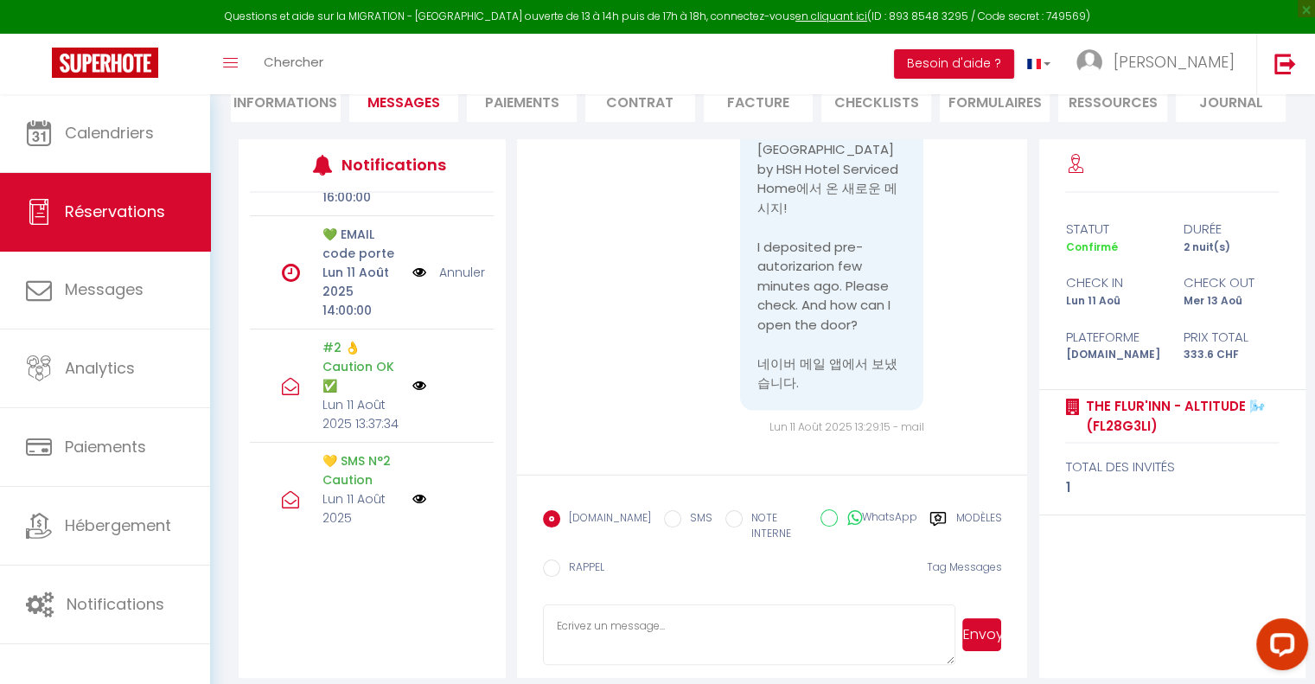
click at [965, 510] on label "Modèles" at bounding box center [978, 527] width 46 height 35
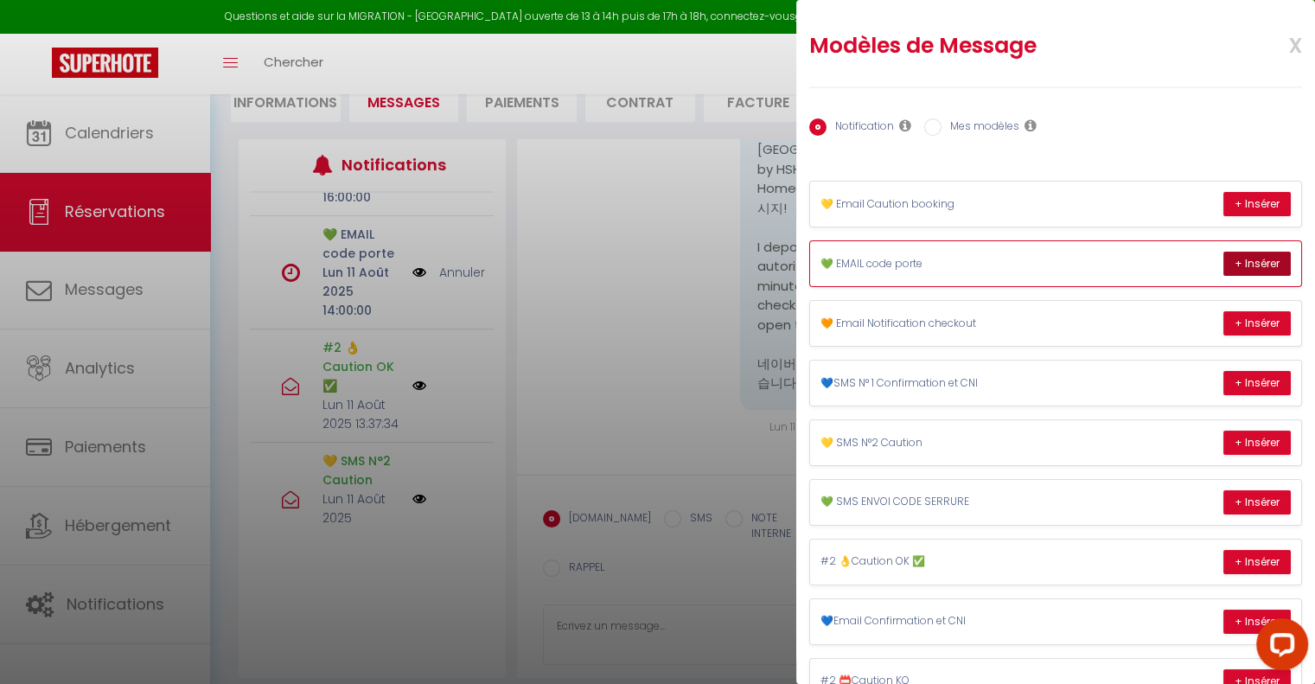
click at [1239, 269] on button "+ Insérer" at bounding box center [1257, 264] width 67 height 24
type textarea "Hello [PERSON_NAME] 💫, It is with pleasure that I welcome you to The Flur'Inn -…"
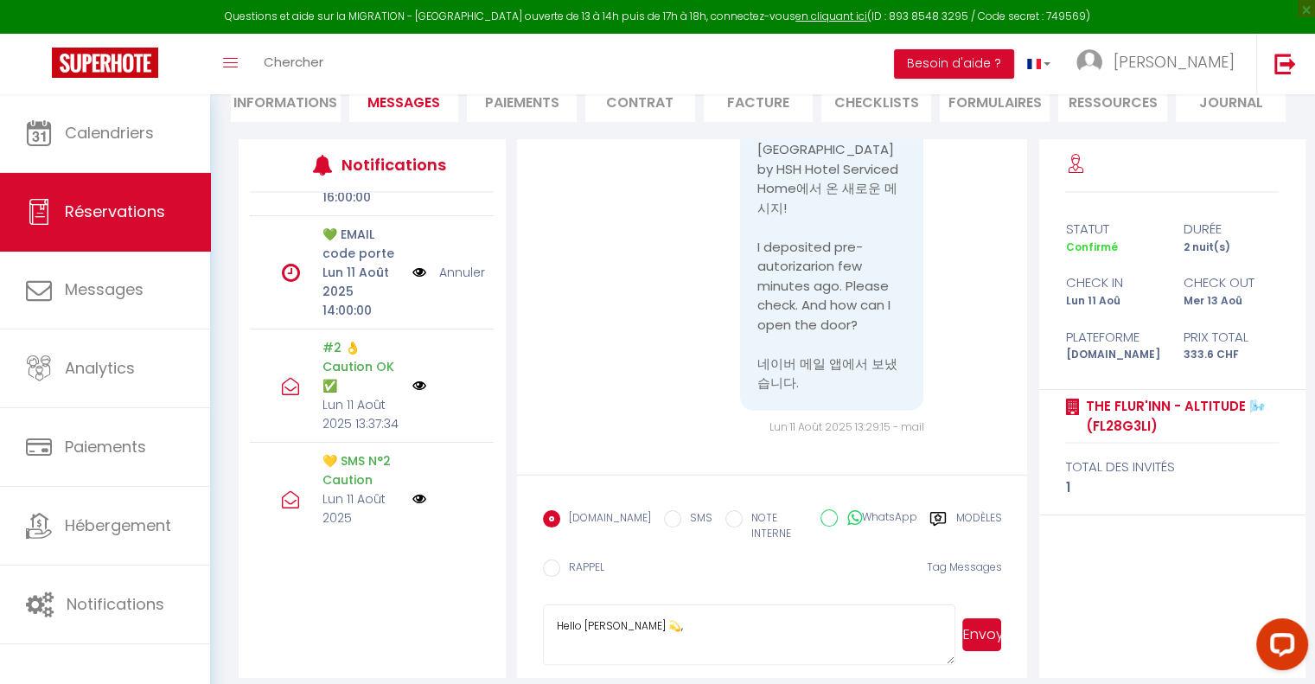
click at [991, 618] on button "Envoyer" at bounding box center [981, 634] width 39 height 33
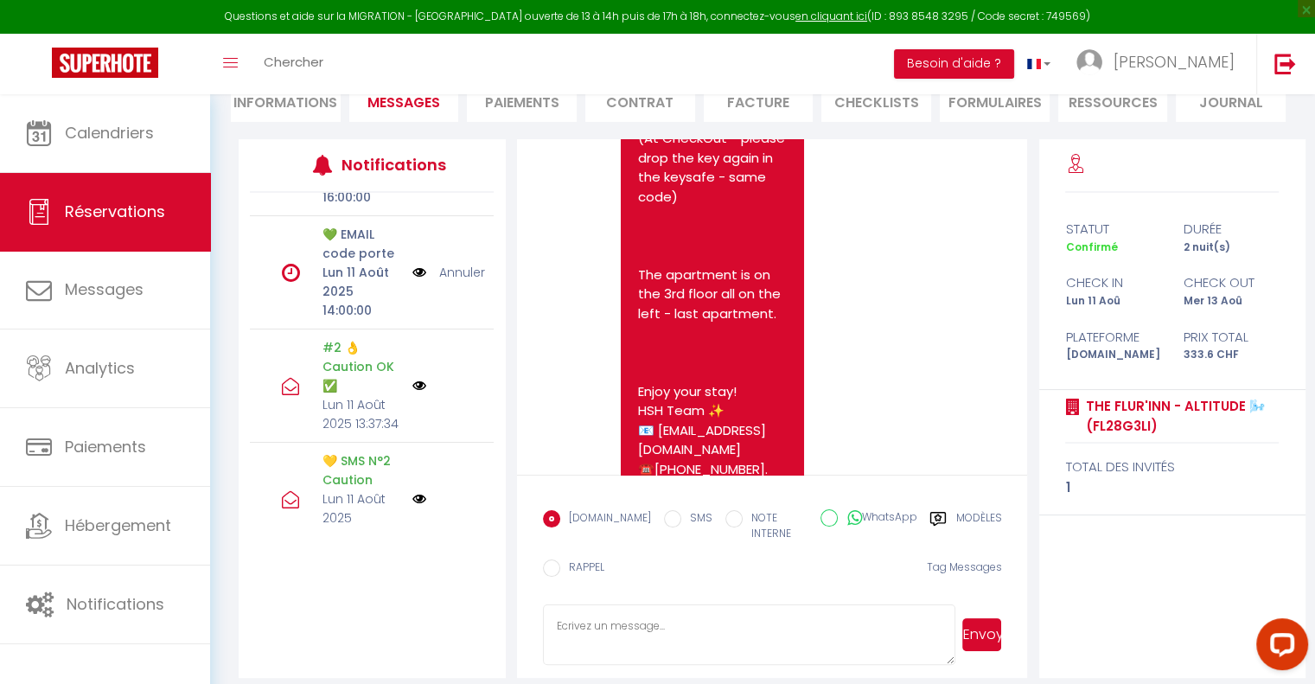
scroll to position [4830, 0]
